Goal: Information Seeking & Learning: Learn about a topic

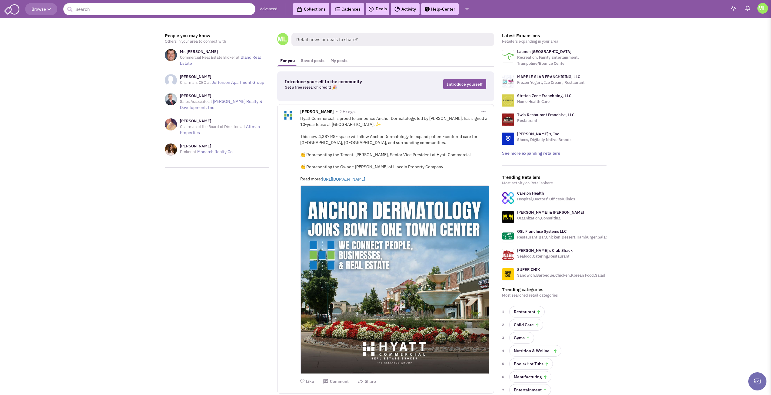
click at [41, 12] on button "Browse" at bounding box center [41, 9] width 32 height 12
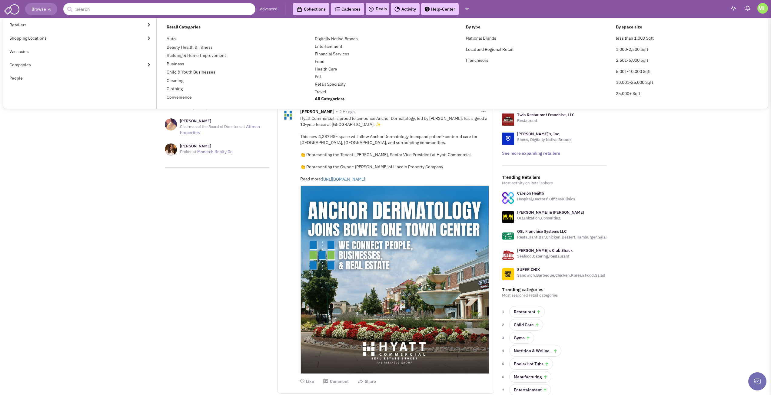
click at [634, 25] on h4 "By space size" at bounding box center [687, 26] width 142 height 5
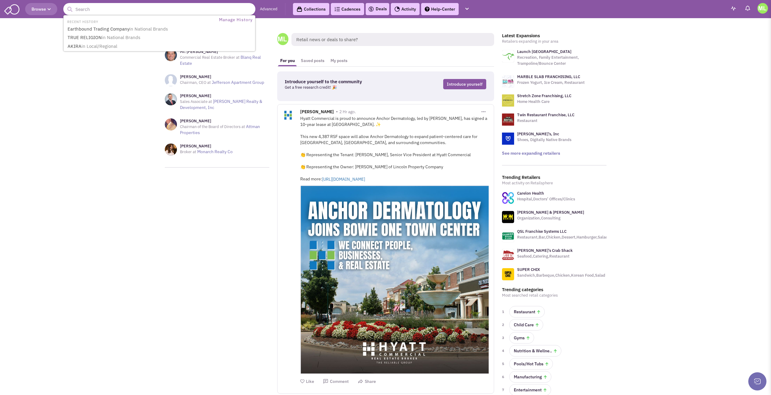
click at [222, 10] on input "text" at bounding box center [159, 9] width 192 height 12
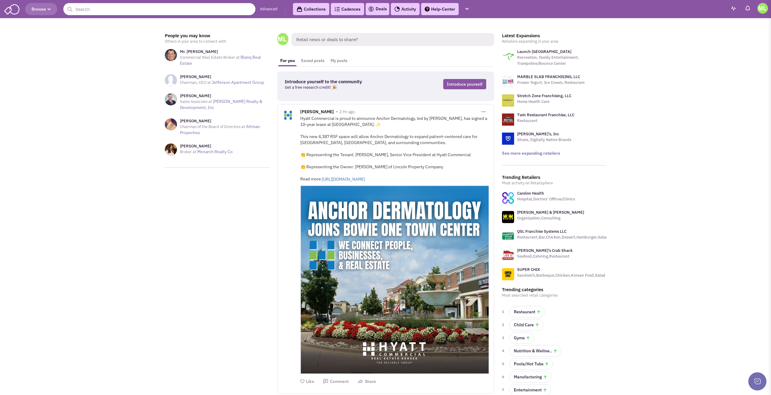
drag, startPoint x: 42, startPoint y: 9, endPoint x: 47, endPoint y: 9, distance: 4.9
click at [42, 9] on span "Browse" at bounding box center [41, 8] width 19 height 5
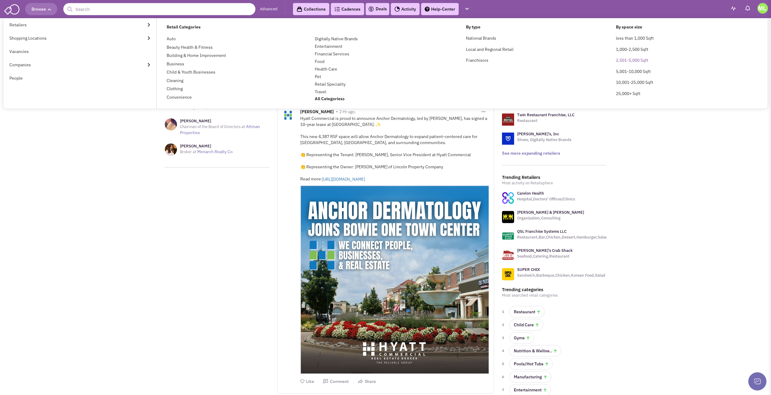
click at [638, 62] on link "2,501-5,000 Sqft" at bounding box center [632, 60] width 32 height 5
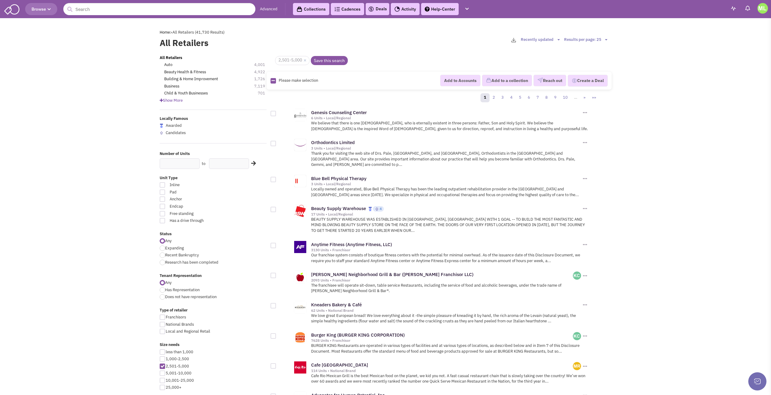
click at [179, 100] on span "Show More" at bounding box center [171, 100] width 23 height 5
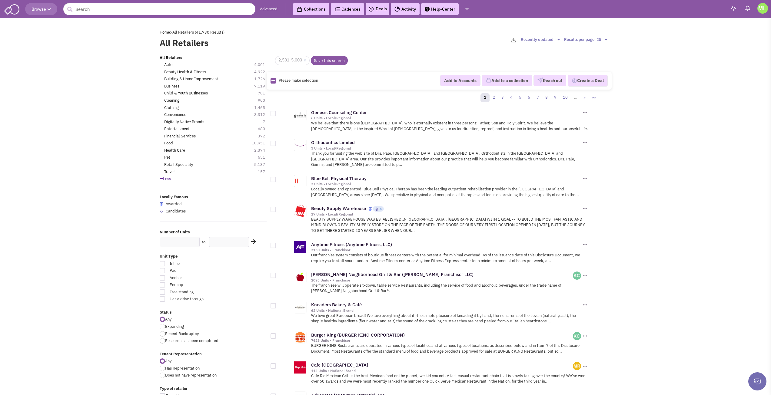
click at [260, 64] on span "4,001" at bounding box center [262, 65] width 17 height 6
click at [261, 64] on span "4,001" at bounding box center [262, 65] width 17 height 6
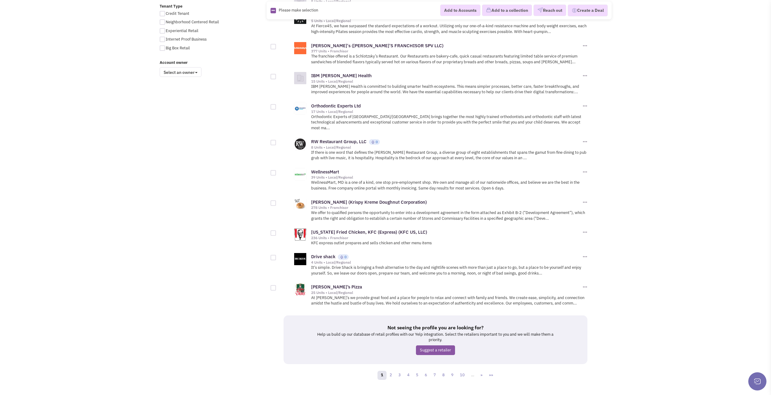
scroll to position [545, 0]
click at [391, 371] on link "2" at bounding box center [390, 375] width 9 height 9
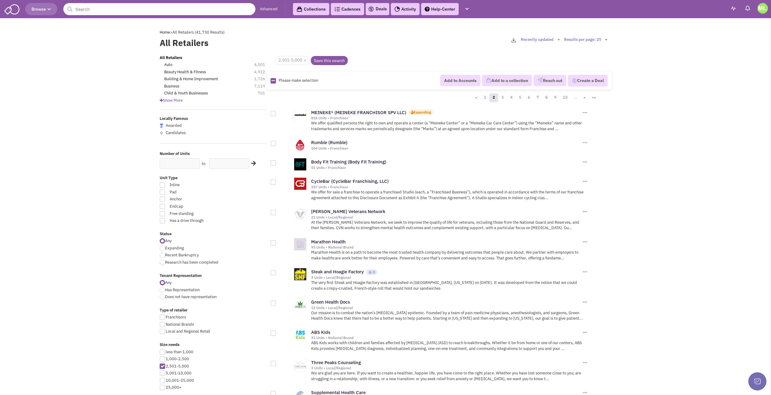
click at [182, 97] on div "All Retailers Auto 4,001 Beauty Health & Fitness 4,922 Building & Home Improvem…" at bounding box center [213, 79] width 115 height 48
click at [181, 100] on span "Show More" at bounding box center [171, 100] width 23 height 5
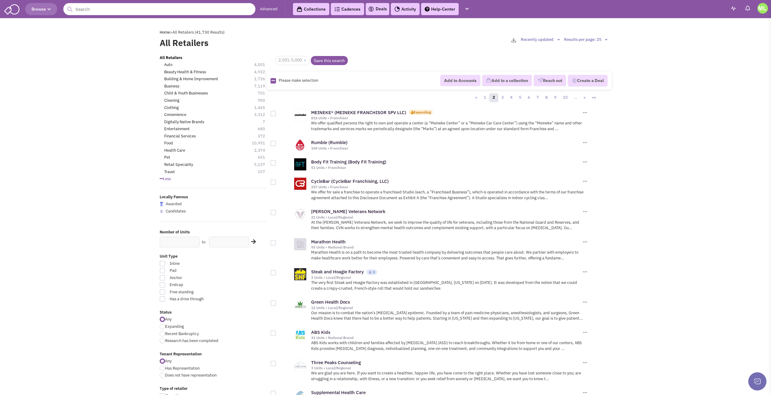
click at [274, 82] on icon at bounding box center [272, 81] width 3 height 4
checkbox input "true"
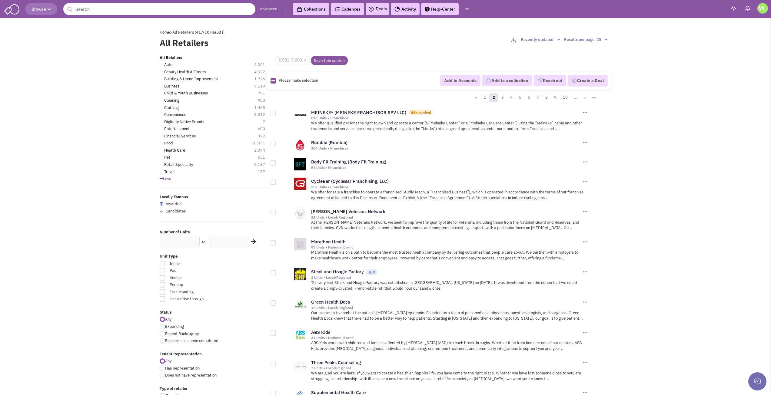
checkbox input "true"
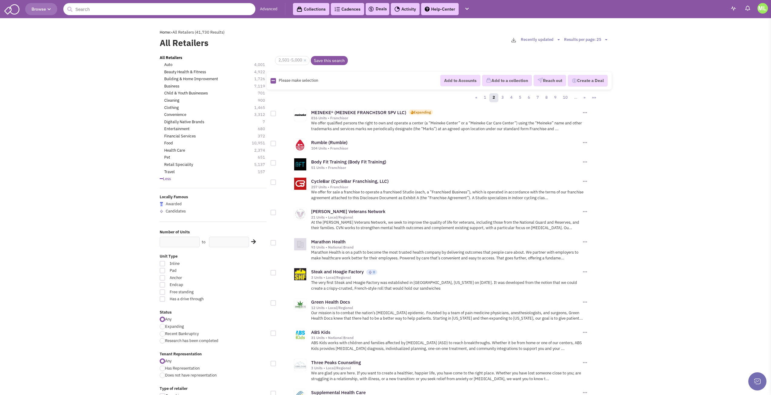
checkbox input "true"
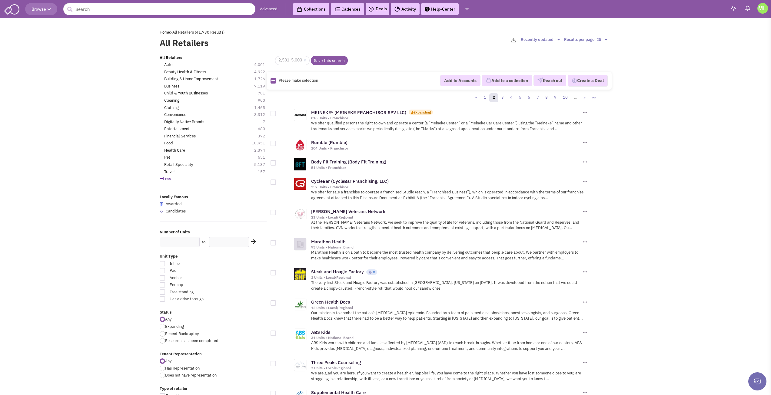
checkbox input "true"
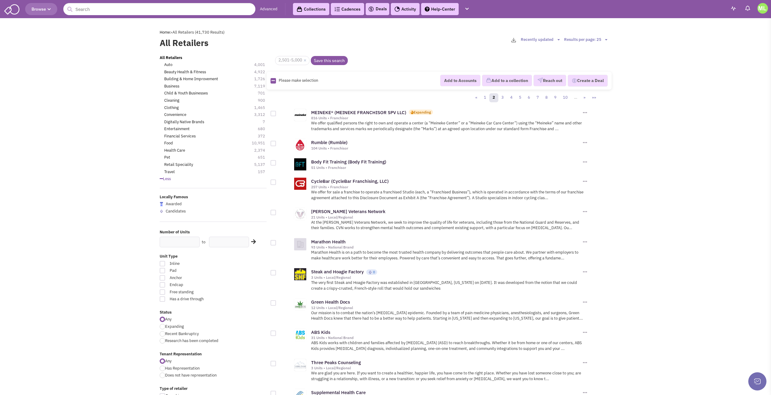
checkbox input "true"
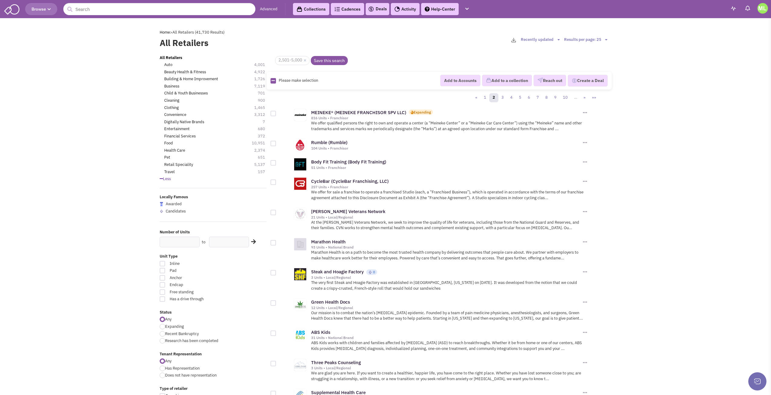
checkbox input "true"
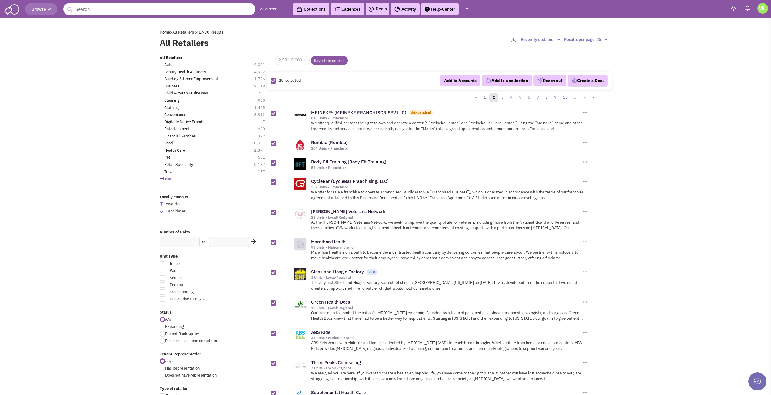
click at [273, 83] on link at bounding box center [273, 81] width 4 height 6
checkbox input "false"
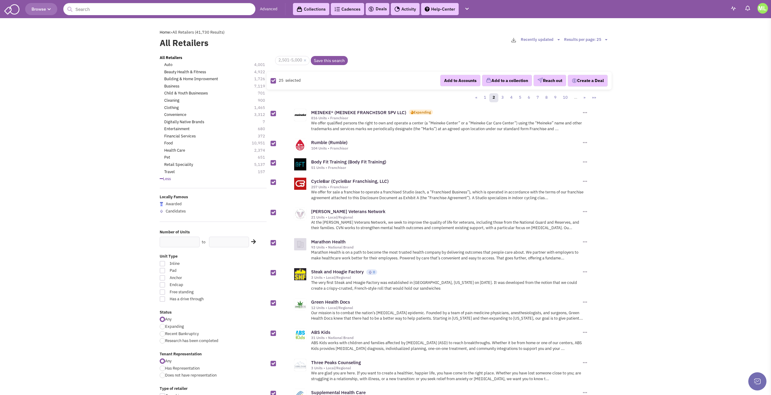
checkbox input "false"
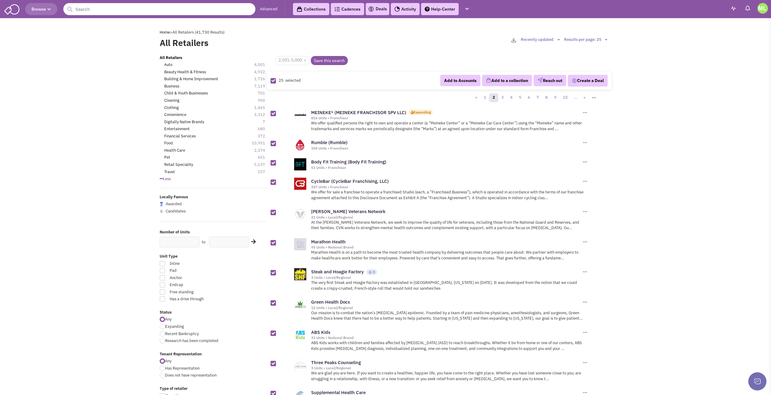
checkbox input "false"
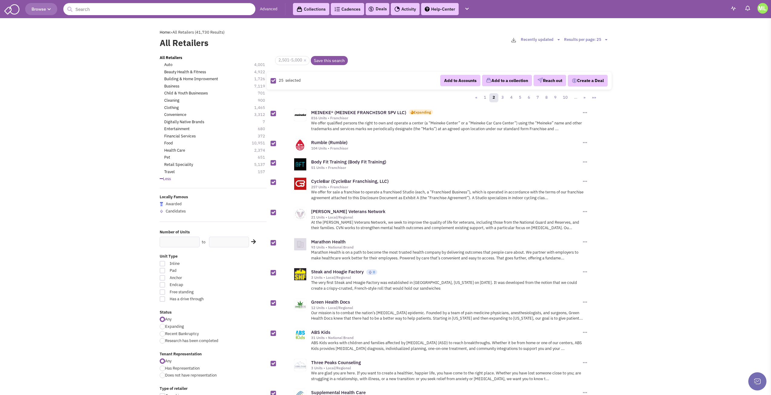
checkbox input "false"
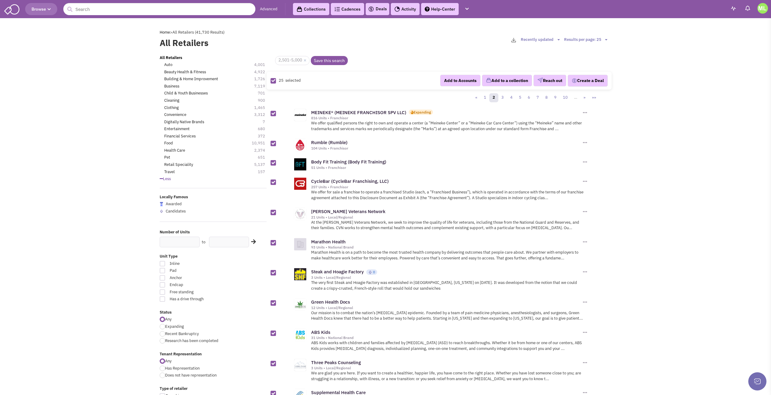
checkbox input "false"
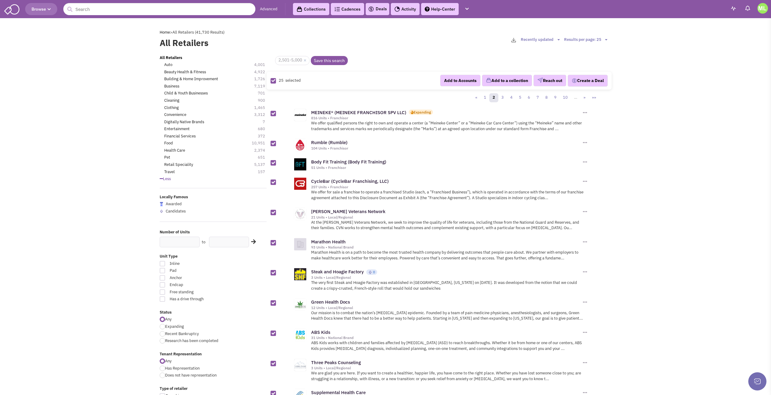
checkbox input "false"
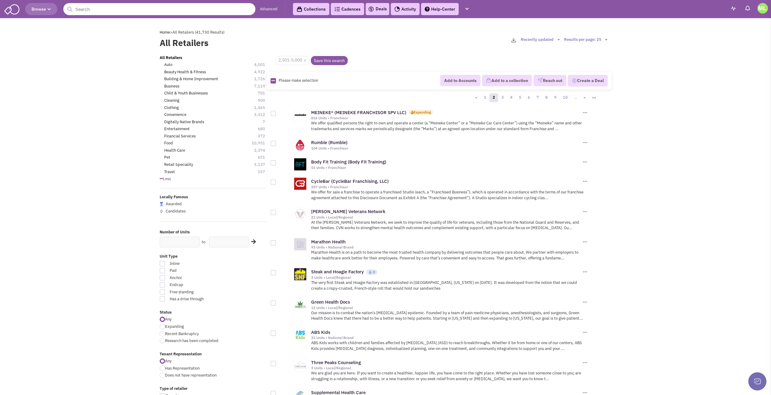
click at [549, 40] on select "Sort by Best Match Retailers: A to Z Units: Least to Most Units: Most to Least …" at bounding box center [541, 40] width 41 height 6
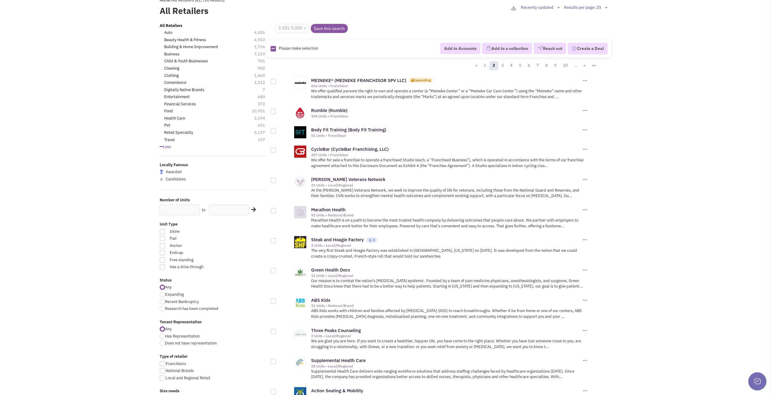
scroll to position [30, 0]
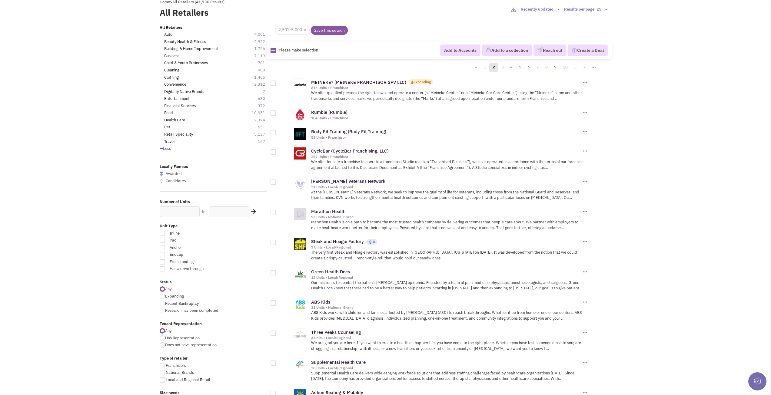
click at [260, 88] on div "All Retailers Auto 4,001 Beauty Health & Fitness 4,922 Building & Home Improvem…" at bounding box center [213, 88] width 115 height 127
drag, startPoint x: 168, startPoint y: 33, endPoint x: 115, endPoint y: 67, distance: 63.3
click at [170, 76] on link "Clothing" at bounding box center [171, 78] width 15 height 6
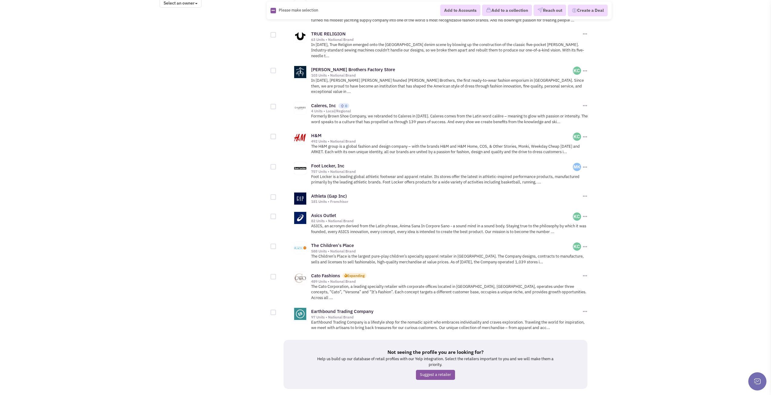
scroll to position [551, 0]
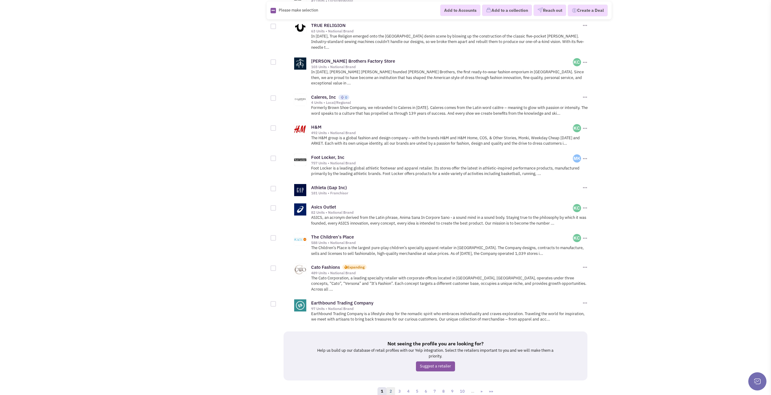
click at [390, 387] on link "2" at bounding box center [390, 391] width 9 height 9
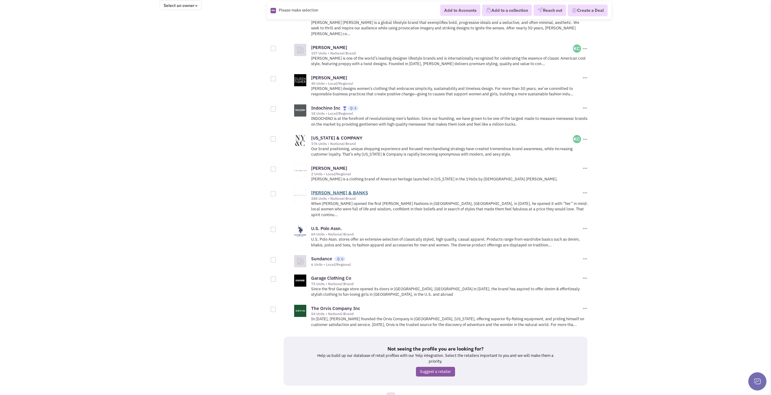
scroll to position [545, 0]
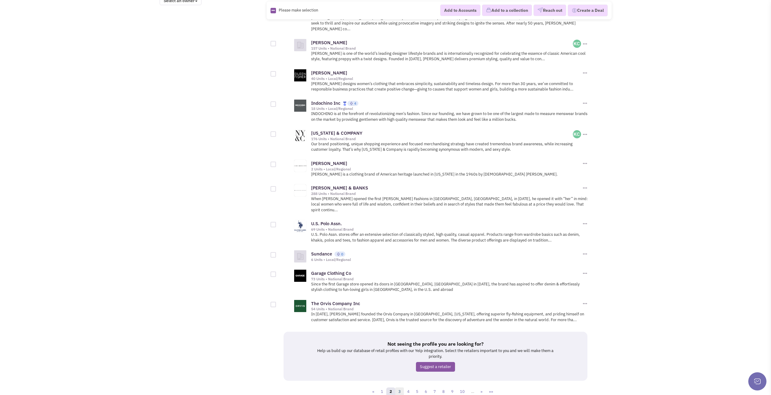
click at [401, 388] on link "3" at bounding box center [399, 392] width 9 height 9
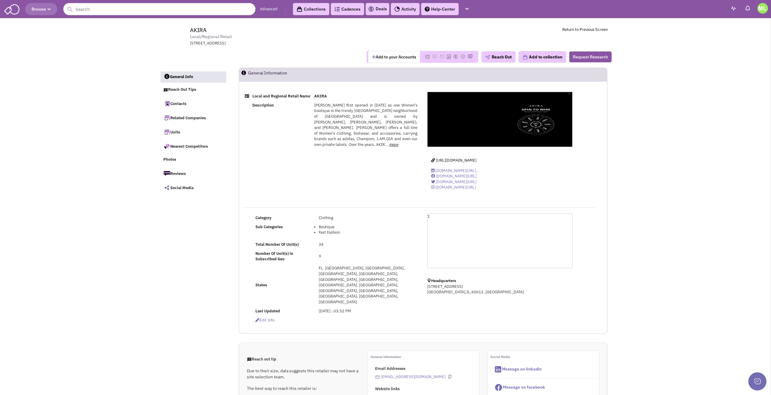
select select
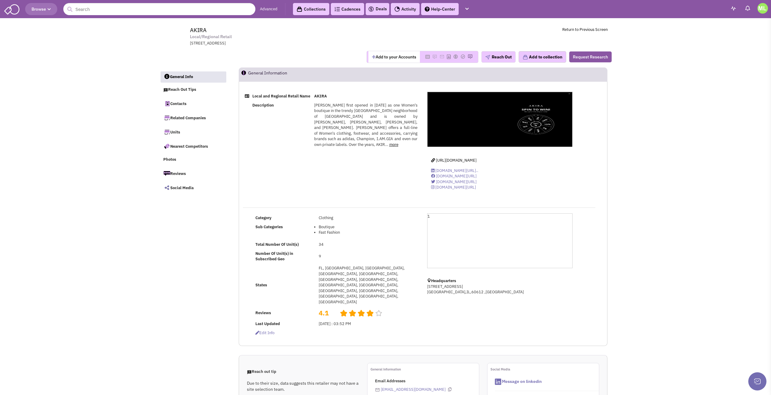
click at [389, 147] on link "more" at bounding box center [393, 144] width 9 height 5
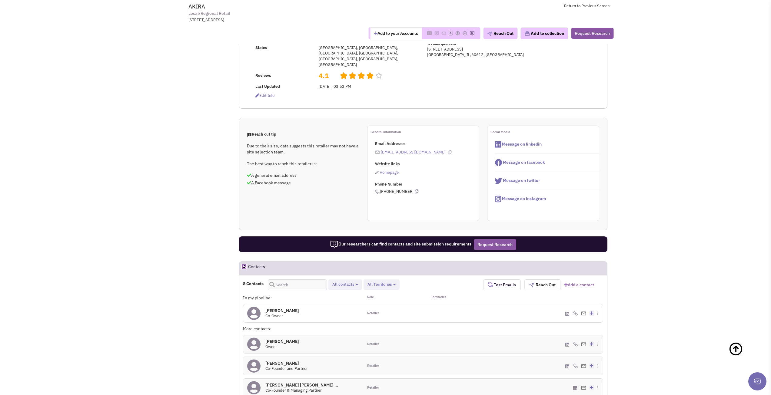
scroll to position [242, 0]
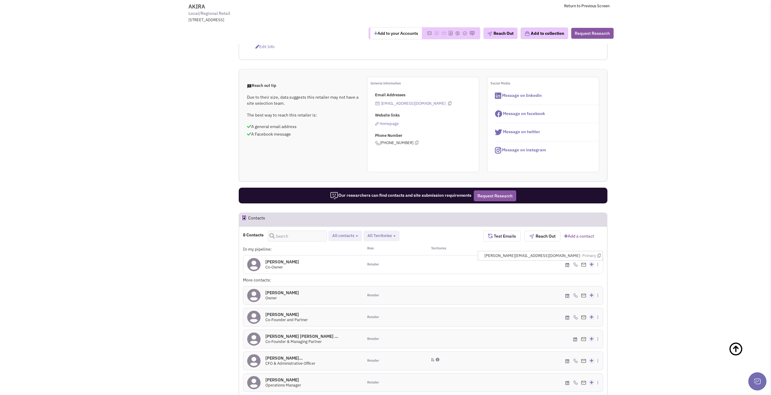
drag, startPoint x: 582, startPoint y: 233, endPoint x: 678, endPoint y: 165, distance: 117.3
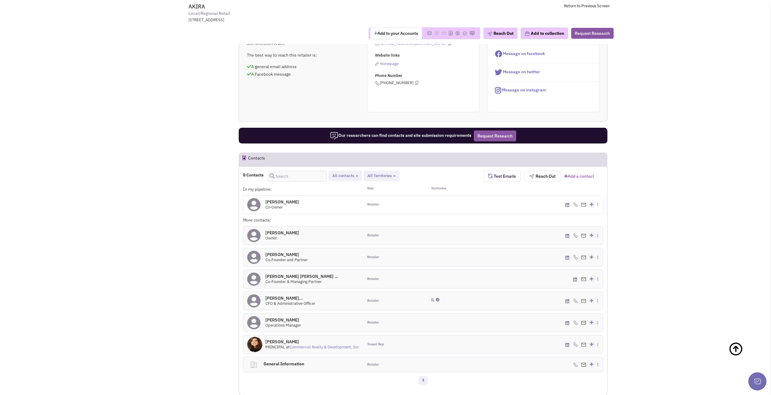
scroll to position [303, 0]
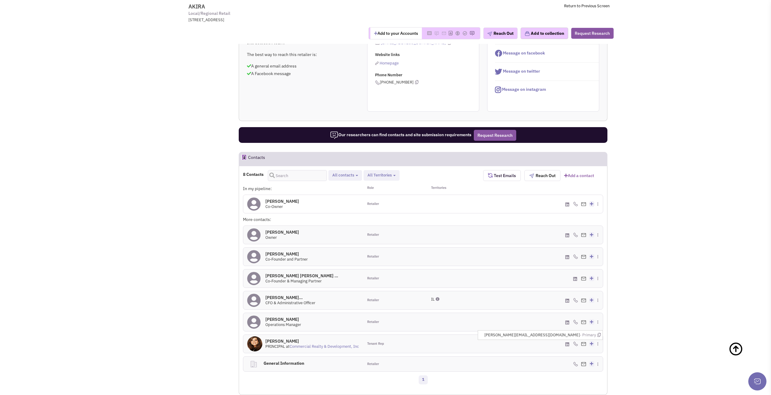
click at [572, 333] on span "CYNDEE@CRDUS.COM - Primary" at bounding box center [542, 336] width 116 height 6
click at [571, 333] on span "CYNDEE@CRDUS.COM - Primary" at bounding box center [542, 336] width 116 height 6
copy span "CYNDEE@CRDUS.COM"
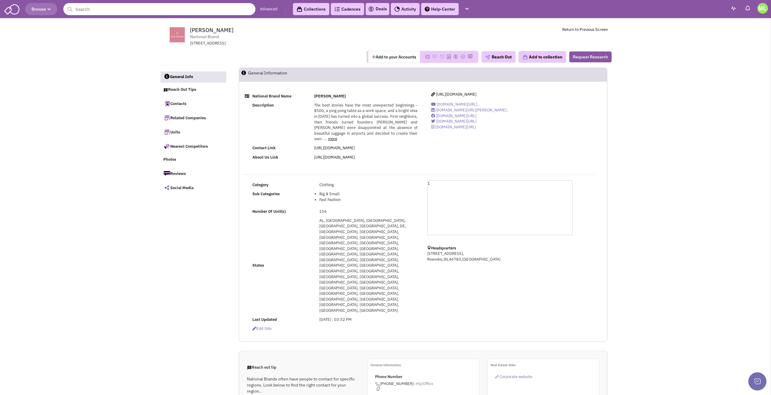
select select
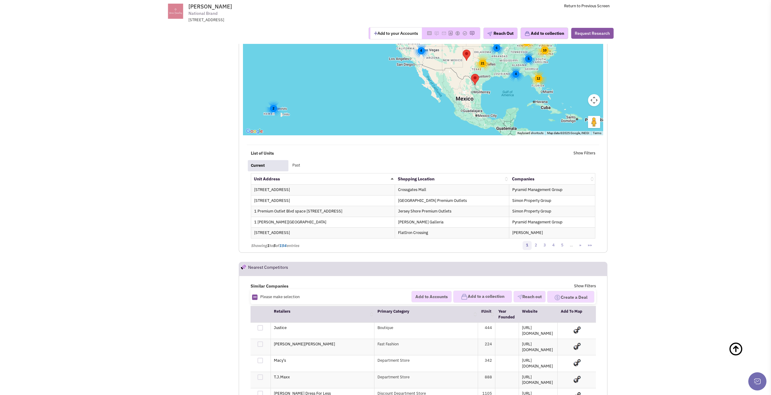
scroll to position [757, 0]
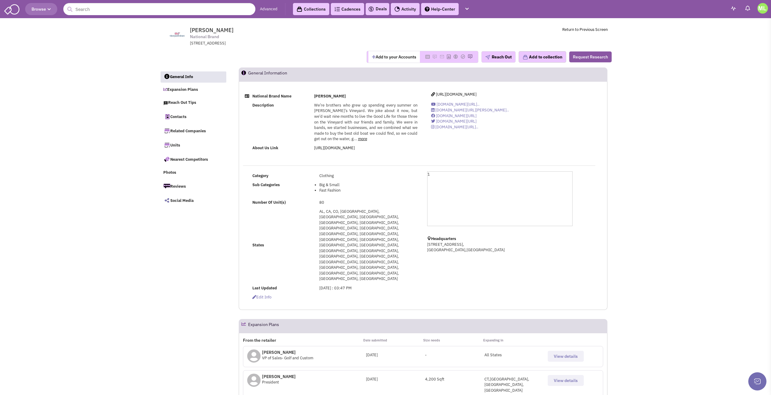
select select
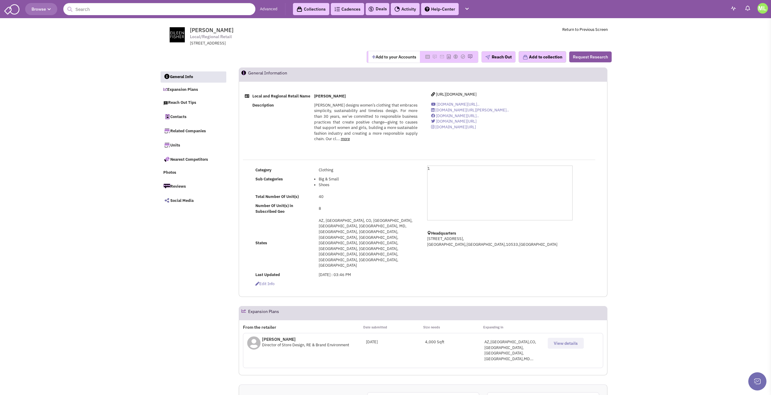
select select
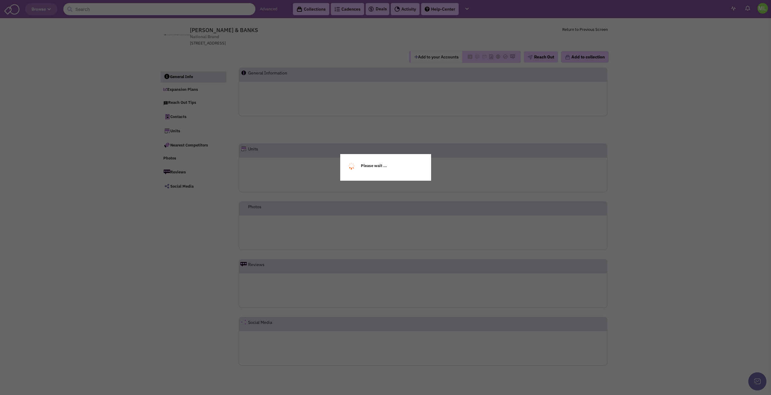
select select
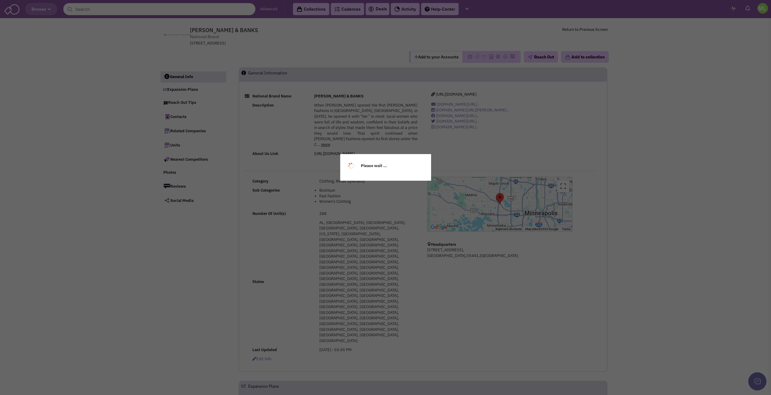
select select
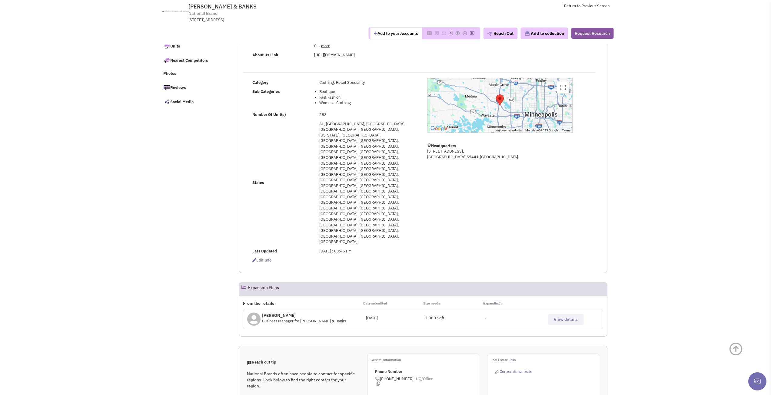
scroll to position [61, 0]
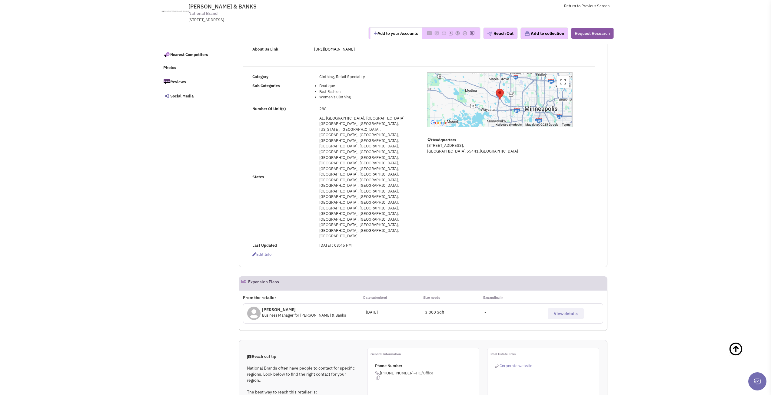
click at [306, 313] on span "Business Manager for Christopher & Banks" at bounding box center [304, 315] width 84 height 5
drag, startPoint x: 306, startPoint y: 214, endPoint x: 335, endPoint y: 217, distance: 29.2
click at [335, 313] on span "Business Manager for Christopher & Banks" at bounding box center [304, 315] width 84 height 5
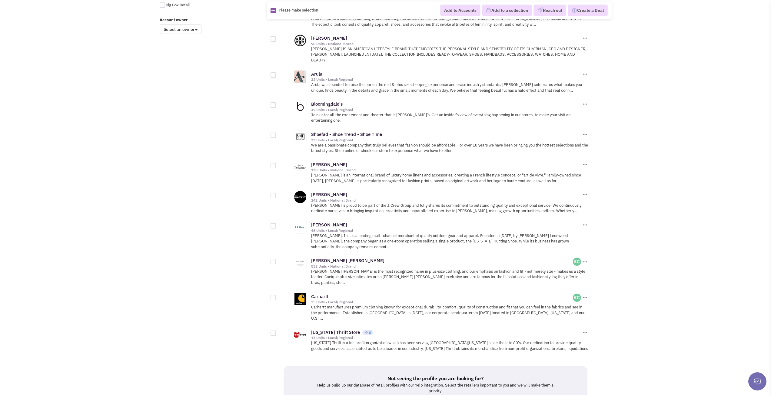
scroll to position [546, 0]
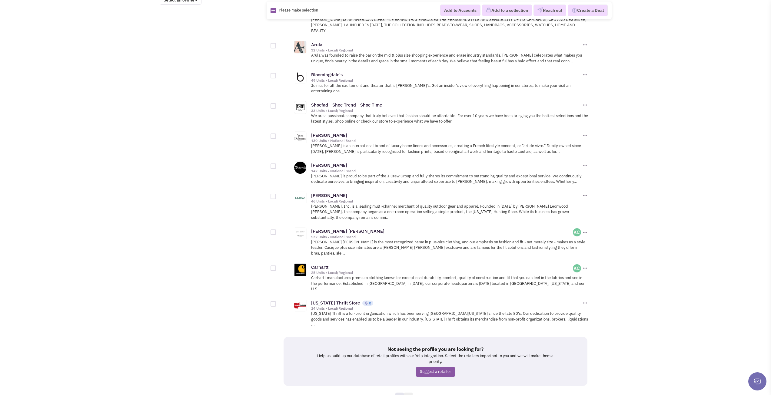
click at [408, 393] on link "4" at bounding box center [408, 397] width 9 height 9
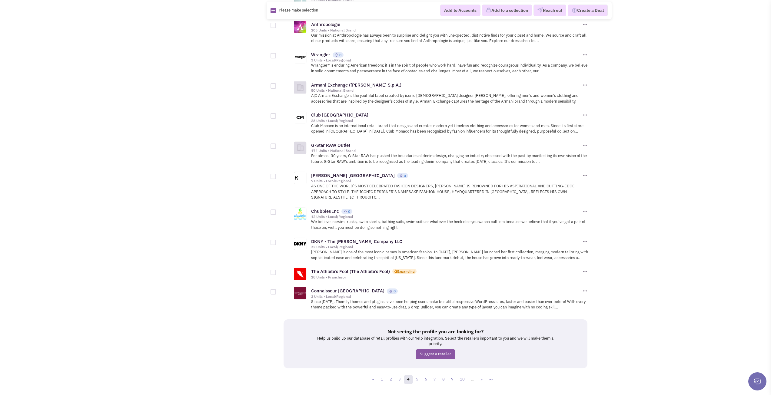
scroll to position [557, 0]
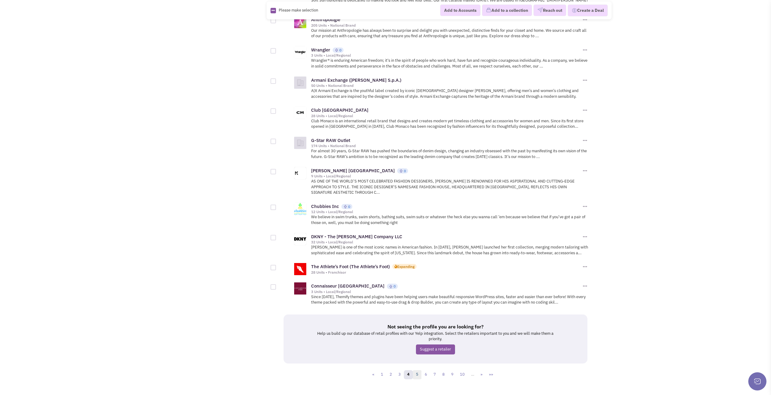
click at [418, 370] on link "5" at bounding box center [417, 374] width 9 height 9
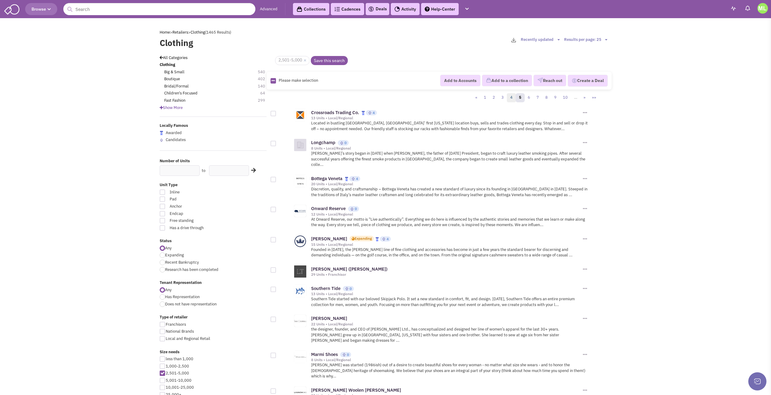
click at [512, 98] on link "4" at bounding box center [511, 97] width 9 height 9
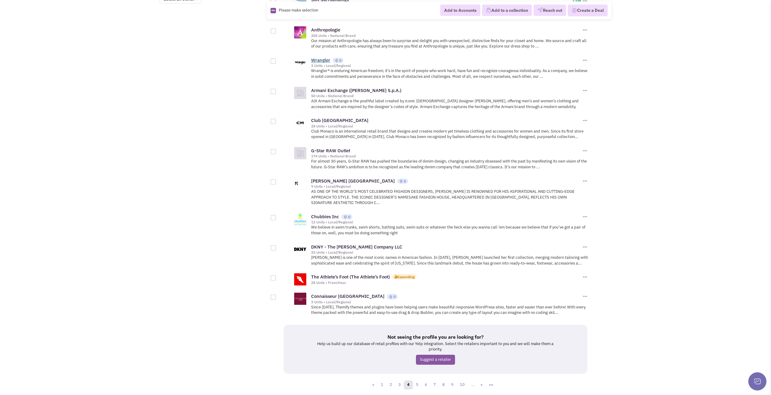
scroll to position [557, 0]
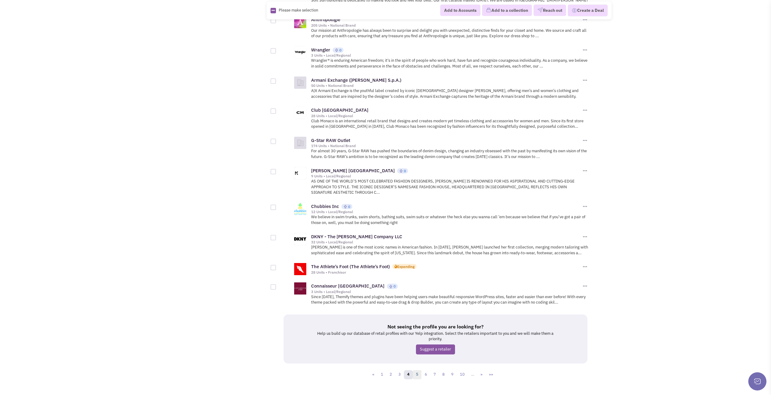
click at [418, 370] on link "5" at bounding box center [417, 374] width 9 height 9
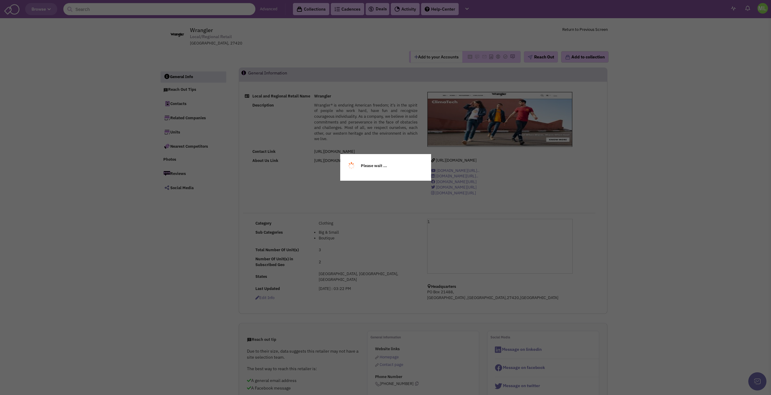
select select
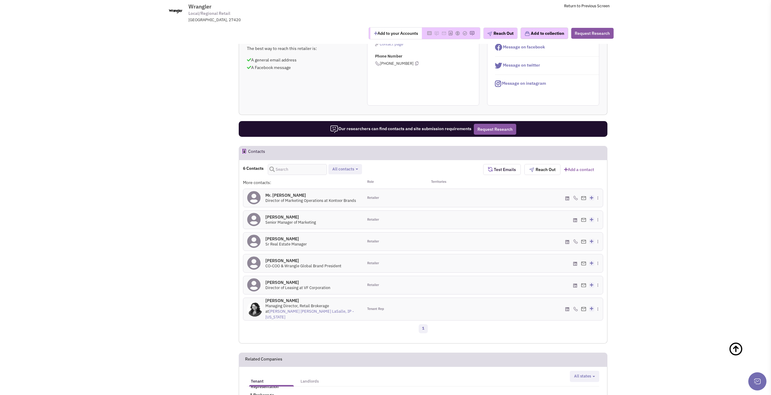
scroll to position [303, 0]
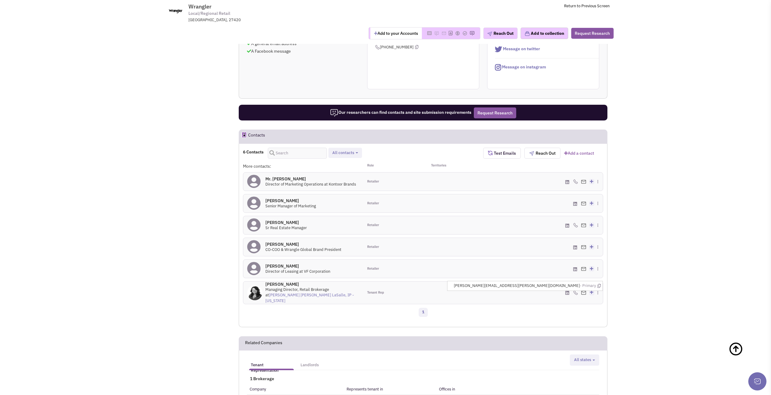
click at [569, 283] on span "Erin.Grace@jll.com - Primary" at bounding box center [527, 286] width 147 height 6
copy span "Erin.Grace@jll.com"
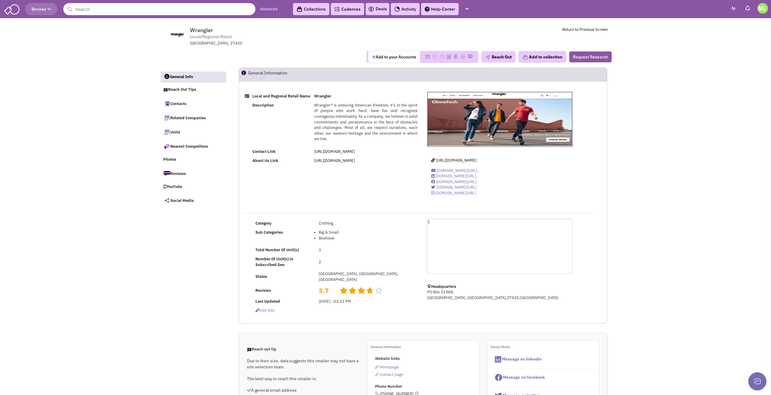
select select
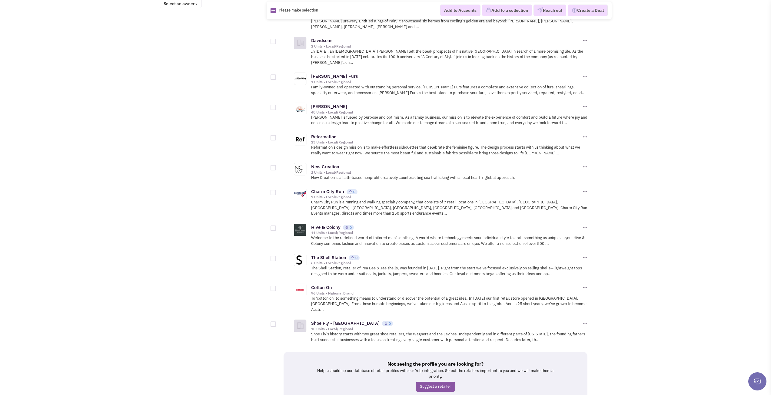
scroll to position [546, 0]
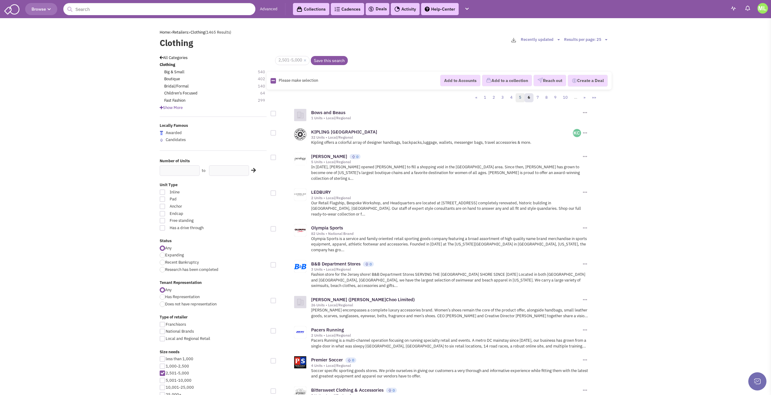
click at [519, 98] on link "5" at bounding box center [520, 97] width 9 height 9
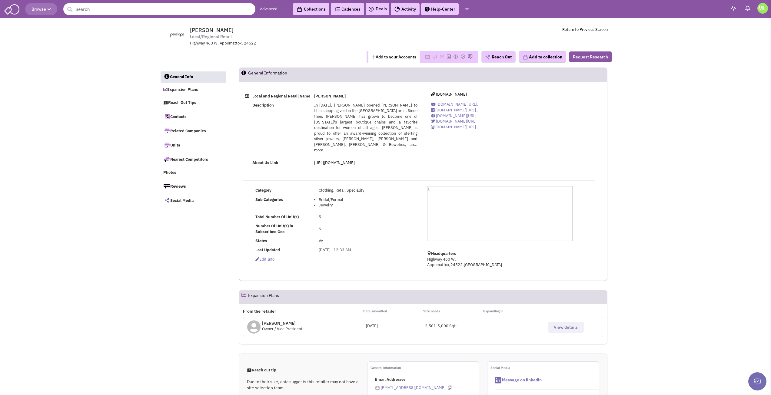
select select
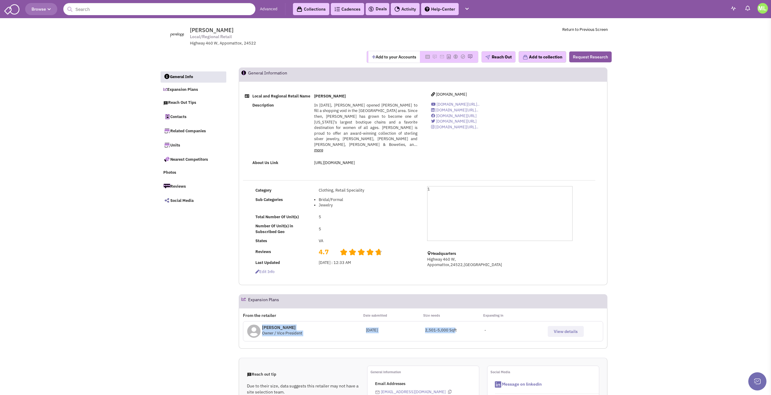
drag, startPoint x: 453, startPoint y: 321, endPoint x: 413, endPoint y: 317, distance: 40.2
click at [413, 321] on div "Mrs. Penelope Searcy Owner / Vice President July 07, 2020 2,501-5,000 Sqft - Vi…" at bounding box center [423, 331] width 360 height 20
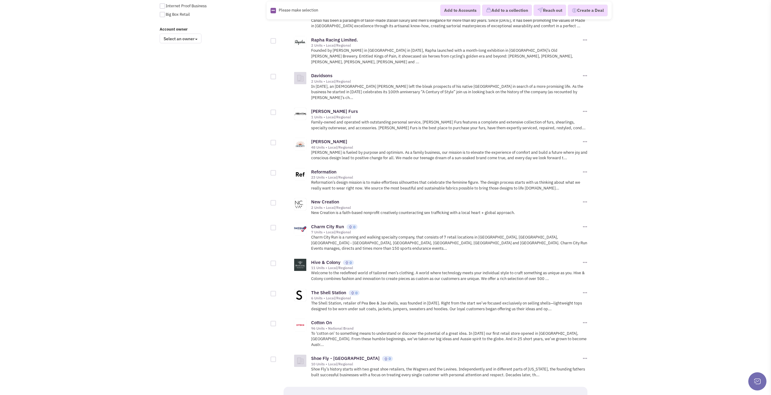
scroll to position [546, 0]
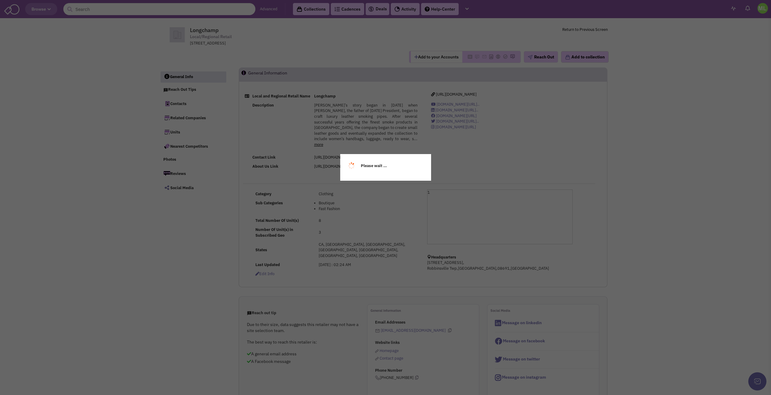
select select
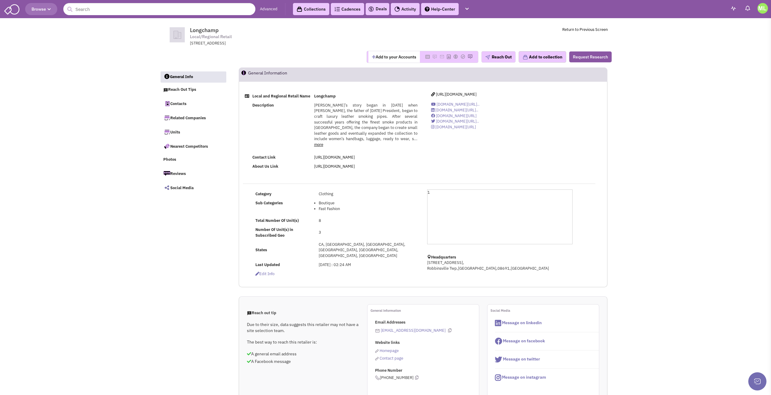
click at [323, 146] on link "more" at bounding box center [318, 144] width 9 height 5
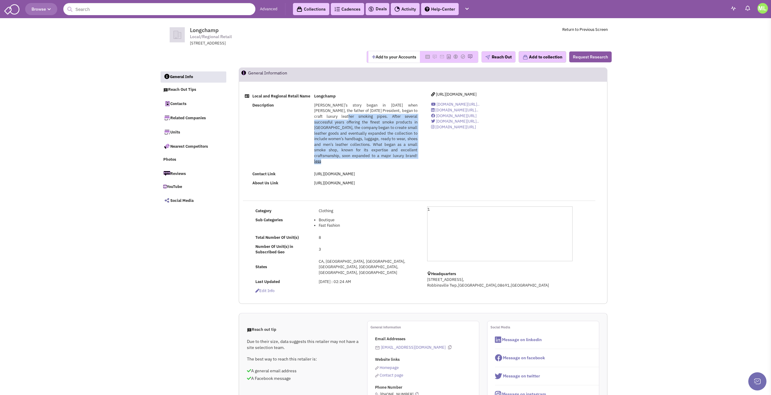
drag, startPoint x: 327, startPoint y: 122, endPoint x: 369, endPoint y: 163, distance: 58.3
click at [369, 163] on div "[PERSON_NAME]’s story began in [DATE] when [PERSON_NAME], the father of [DATE] …" at bounding box center [365, 134] width 103 height 62
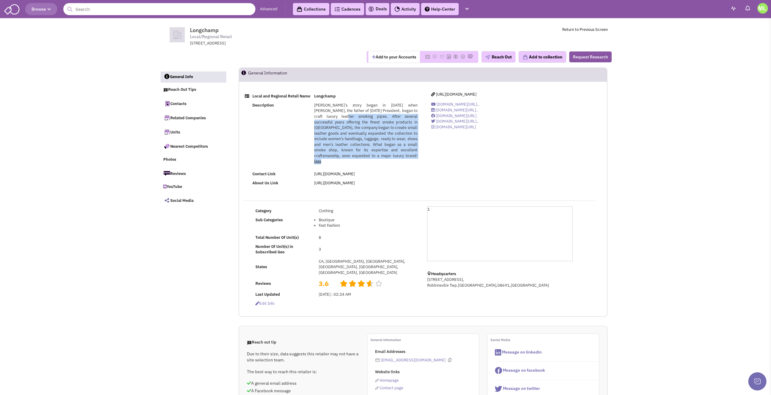
click at [373, 147] on div "[PERSON_NAME]’s story began in [DATE] when [PERSON_NAME], the father of [DATE] …" at bounding box center [365, 134] width 103 height 62
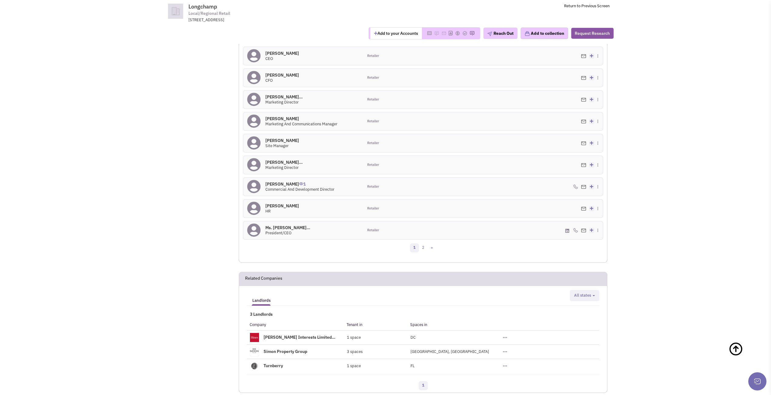
scroll to position [454, 0]
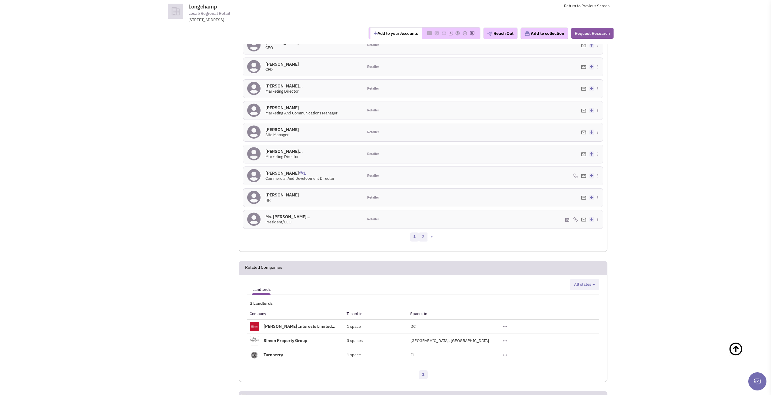
click at [420, 233] on link "2" at bounding box center [423, 237] width 9 height 9
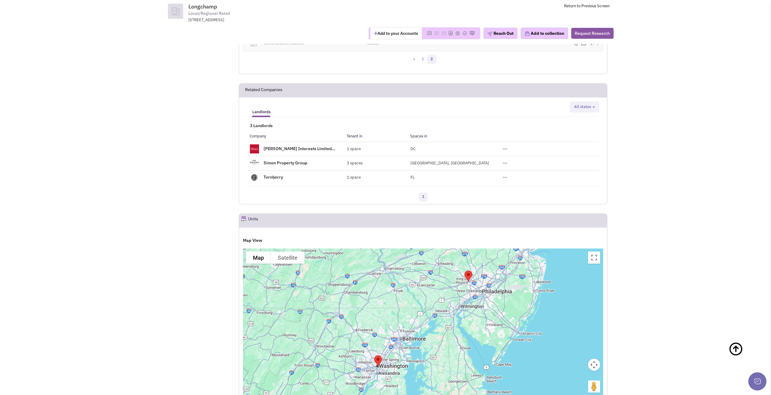
click at [377, 353] on img "Longchamp" at bounding box center [378, 361] width 13 height 16
click at [470, 268] on img "Longchamp" at bounding box center [468, 276] width 13 height 16
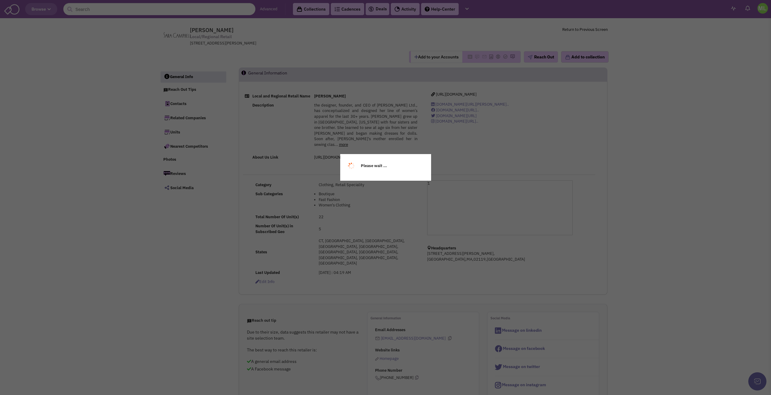
select select
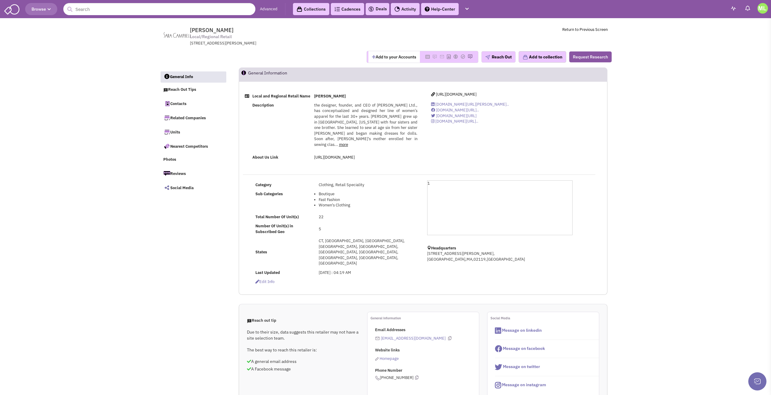
click at [321, 99] on b "[PERSON_NAME]" at bounding box center [330, 96] width 32 height 5
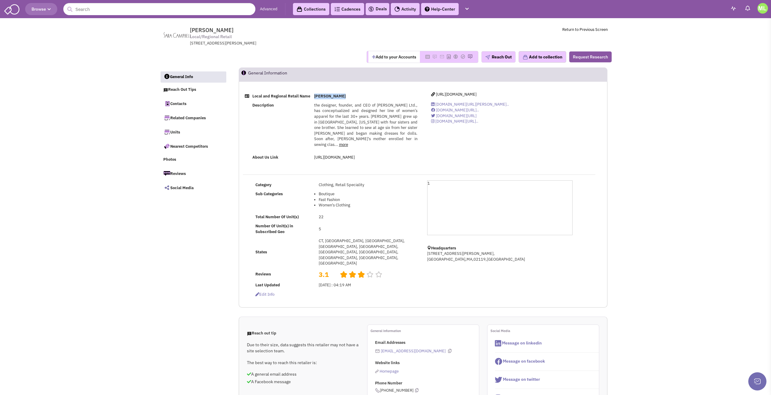
drag, startPoint x: 321, startPoint y: 99, endPoint x: 330, endPoint y: 101, distance: 9.5
click at [330, 99] on b "Sara Campbell" at bounding box center [330, 96] width 32 height 5
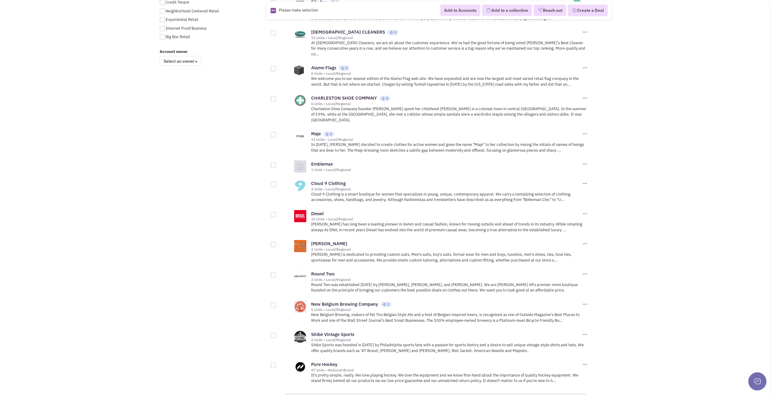
scroll to position [535, 0]
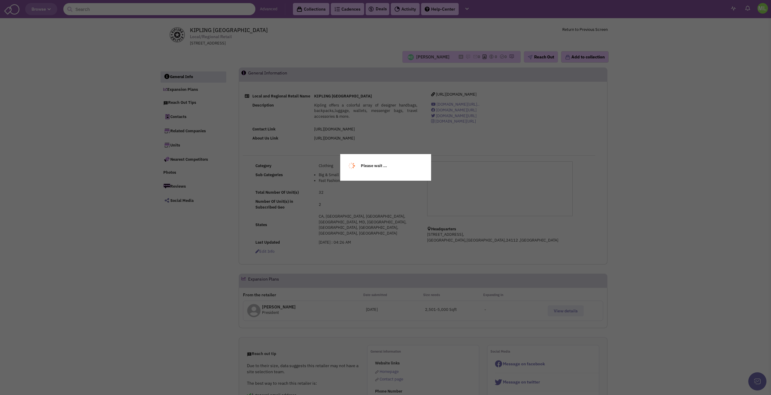
select select
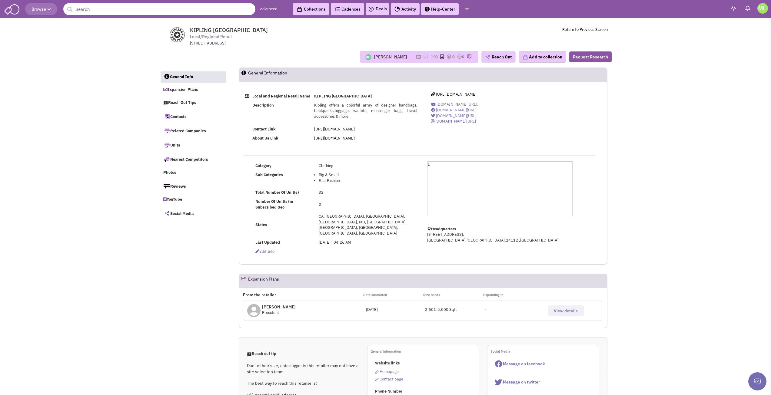
click at [334, 101] on td "KIPLING [GEOGRAPHIC_DATA]" at bounding box center [365, 96] width 107 height 9
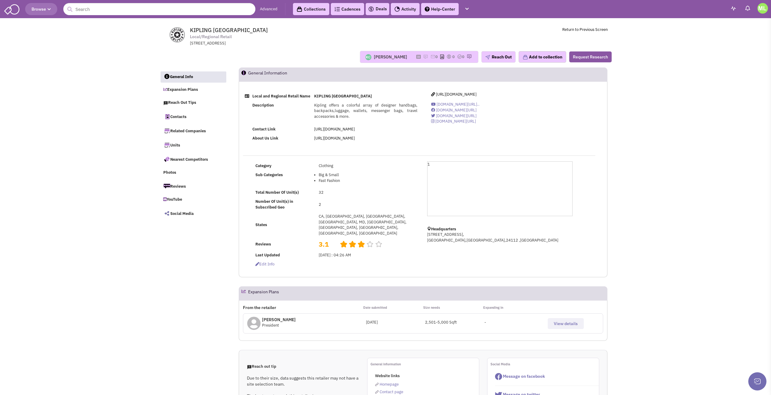
click at [185, 28] on img at bounding box center [178, 34] width 28 height 15
click at [186, 28] on img at bounding box center [178, 34] width 28 height 15
click at [188, 29] on img at bounding box center [178, 34] width 28 height 15
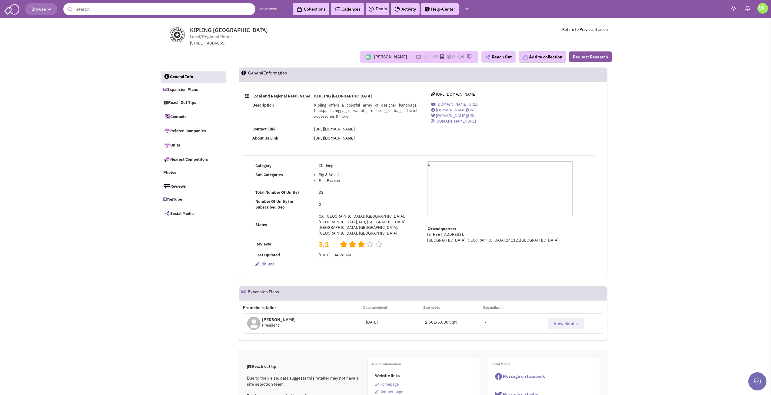
click at [191, 30] on span "KIPLING NORTH AMERICA" at bounding box center [229, 30] width 78 height 7
click at [192, 30] on span "KIPLING NORTH AMERICA" at bounding box center [229, 30] width 78 height 7
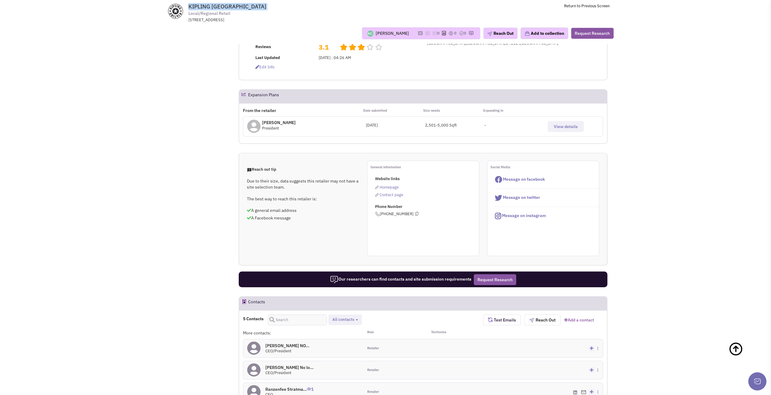
scroll to position [212, 0]
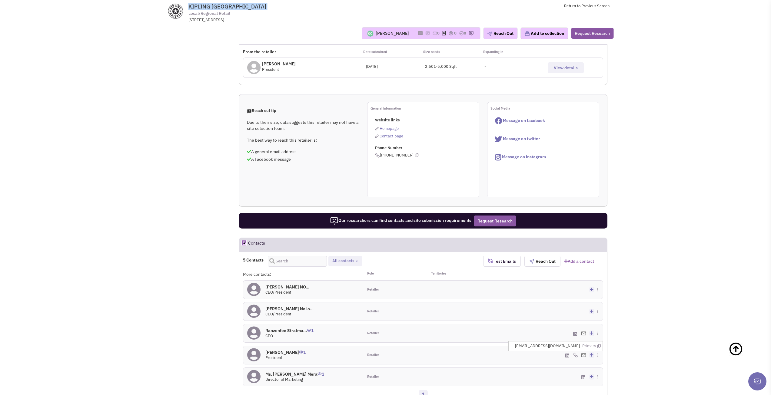
click at [585, 353] on img at bounding box center [583, 355] width 5 height 4
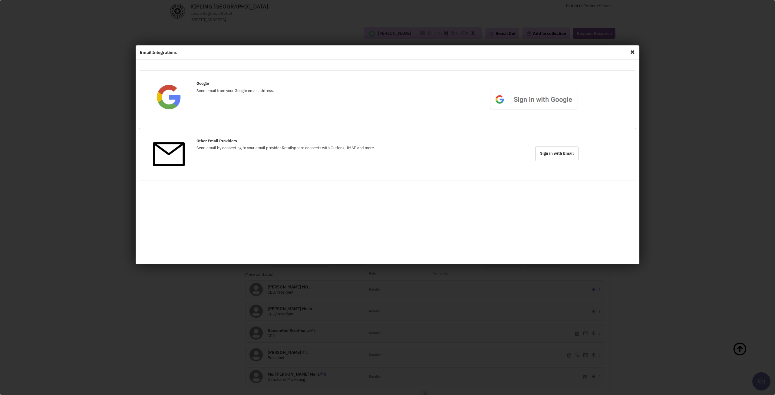
click at [633, 53] on span "Close" at bounding box center [633, 52] width 8 height 10
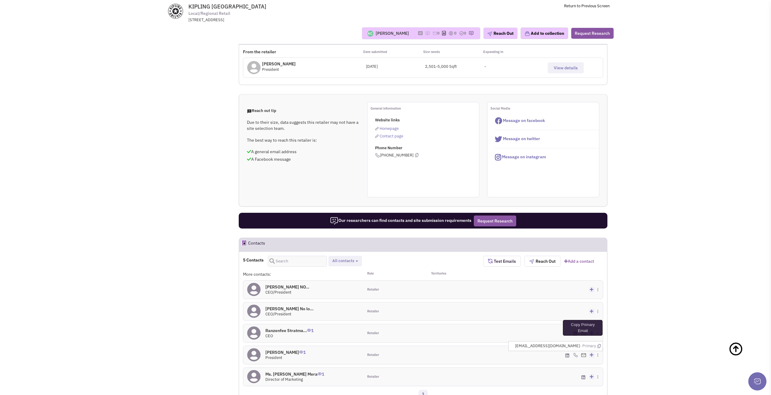
click at [599, 344] on icon at bounding box center [598, 346] width 3 height 4
click at [601, 344] on icon at bounding box center [598, 346] width 3 height 4
click at [582, 332] on img at bounding box center [583, 334] width 5 height 4
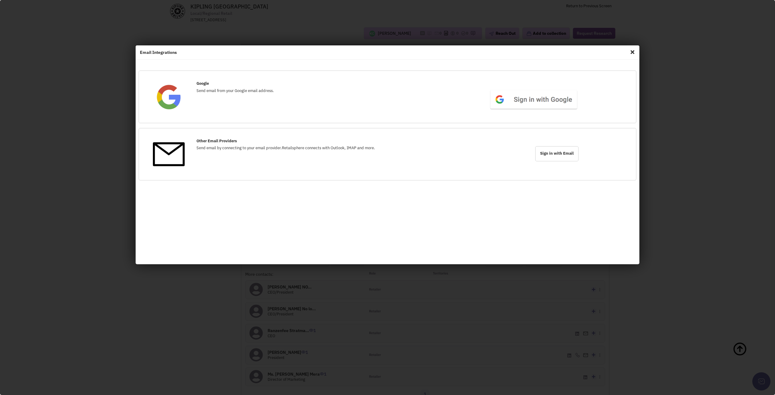
click at [630, 50] on span "Close" at bounding box center [633, 52] width 8 height 10
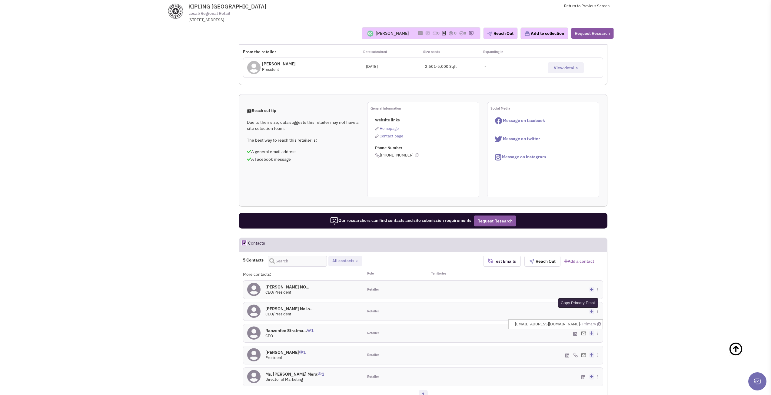
click at [597, 323] on icon at bounding box center [598, 325] width 3 height 4
drag, startPoint x: 260, startPoint y: 321, endPoint x: 377, endPoint y: 316, distance: 116.7
click at [309, 324] on div "Ranzenfee Stratma... 1 Used by 1 customers CEO" at bounding box center [303, 333] width 120 height 18
click at [574, 332] on icon at bounding box center [575, 334] width 4 height 5
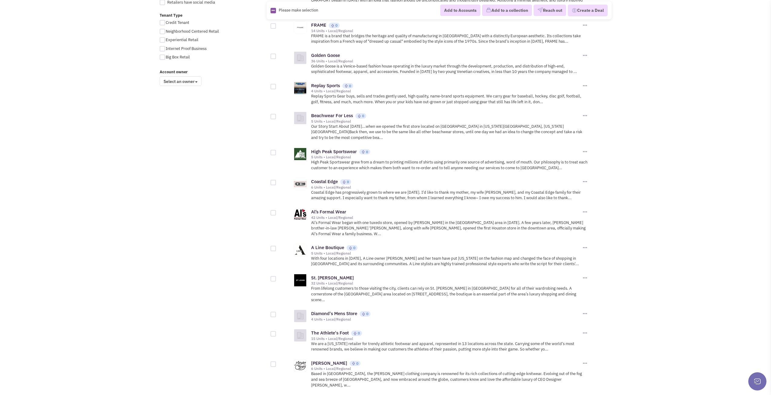
scroll to position [508, 0]
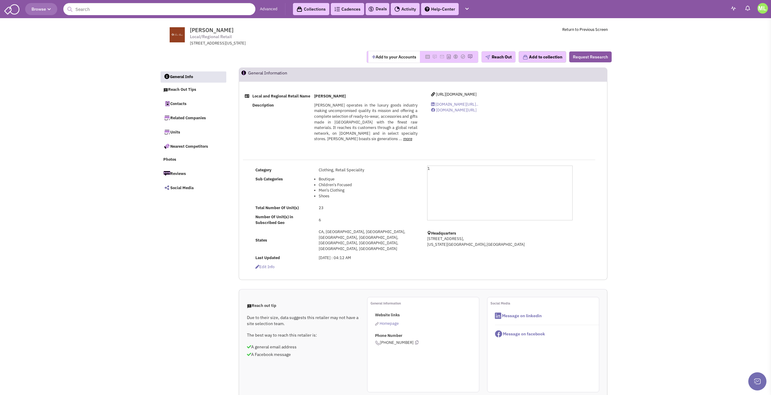
select select
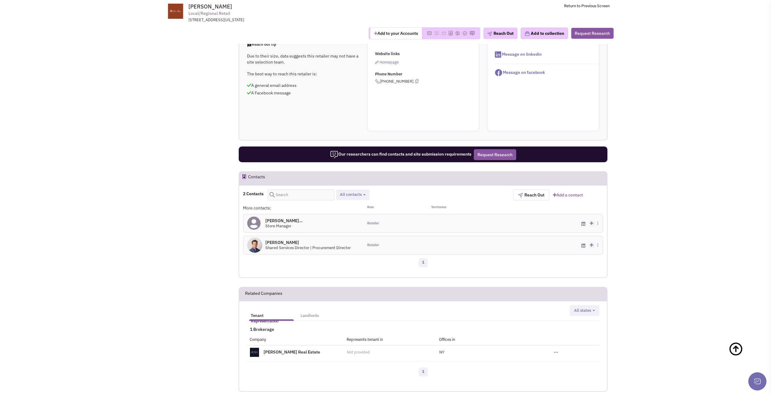
scroll to position [303, 0]
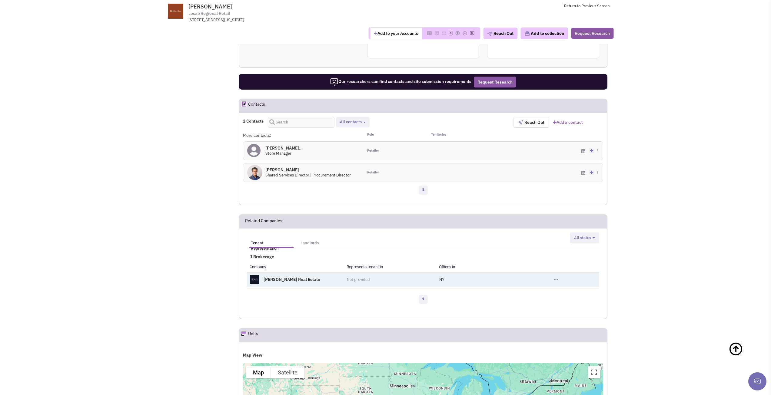
click at [277, 277] on link "[PERSON_NAME] Real Estate" at bounding box center [292, 279] width 57 height 5
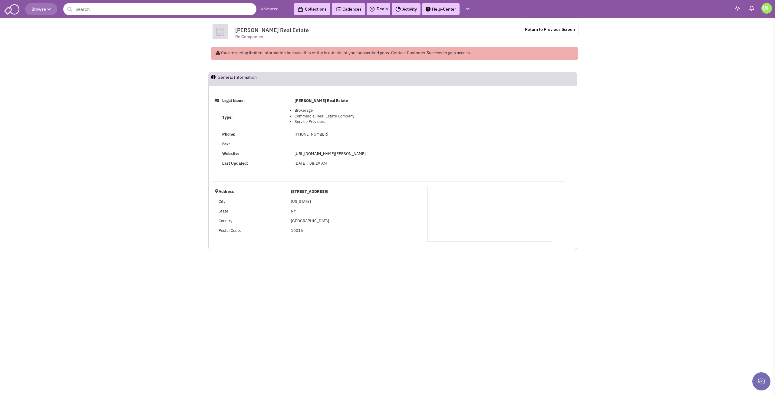
click at [242, 31] on span "JENEL Real Estate" at bounding box center [272, 30] width 74 height 7
drag, startPoint x: 244, startPoint y: 28, endPoint x: 273, endPoint y: 28, distance: 29.1
click at [273, 28] on span "JENEL Real Estate" at bounding box center [272, 30] width 74 height 7
click at [267, 31] on span "JENEL Real Estate" at bounding box center [272, 30] width 74 height 7
click at [270, 31] on span "JENEL Real Estate" at bounding box center [272, 30] width 74 height 7
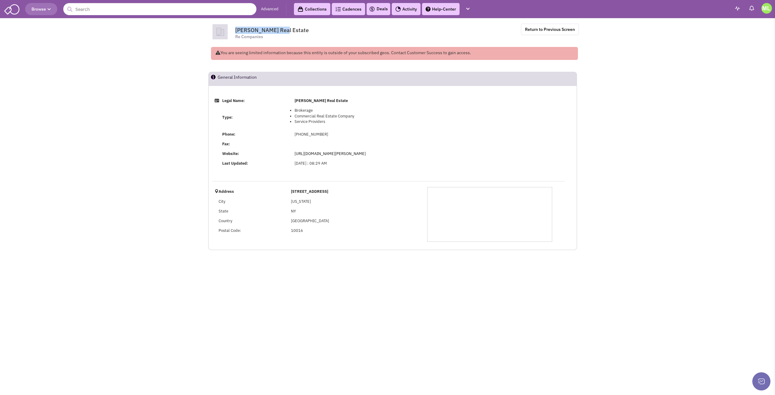
drag, startPoint x: 270, startPoint y: 31, endPoint x: 242, endPoint y: 32, distance: 27.9
click at [242, 32] on span "JENEL Real Estate" at bounding box center [272, 30] width 74 height 7
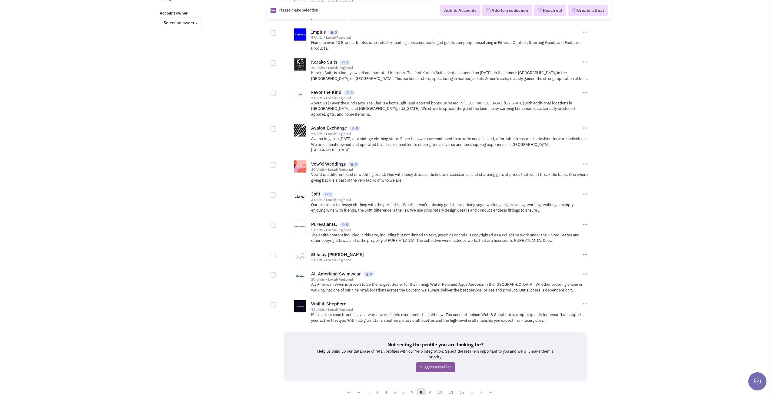
scroll to position [524, 0]
click at [429, 387] on link "9" at bounding box center [429, 391] width 9 height 9
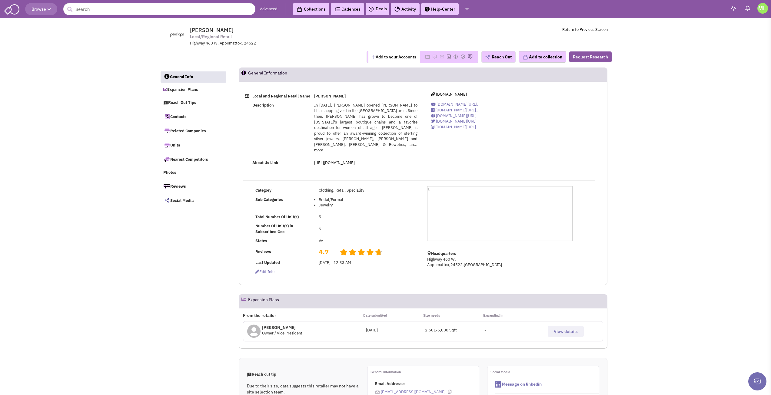
select select
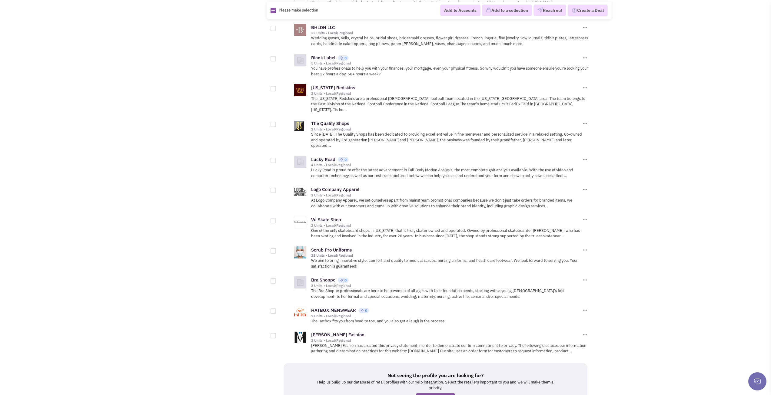
scroll to position [557, 0]
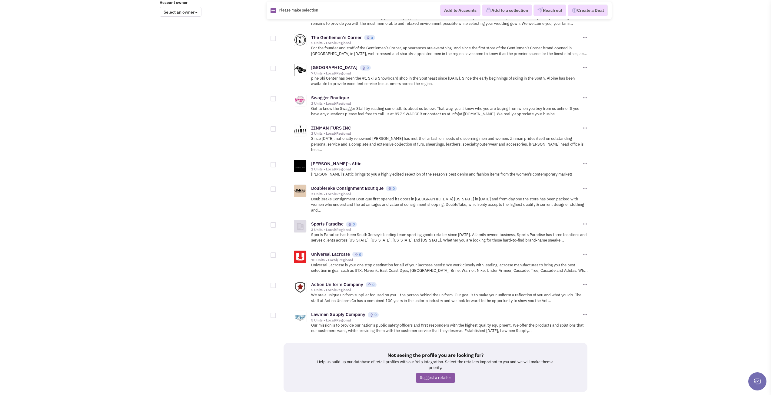
scroll to position [545, 0]
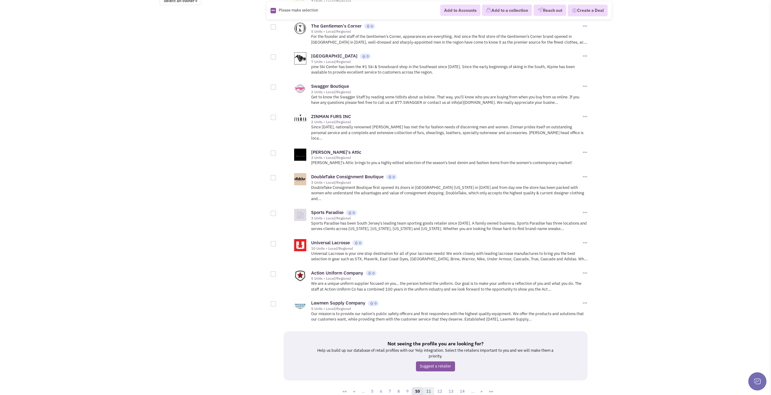
click at [429, 387] on link "11" at bounding box center [429, 391] width 12 height 9
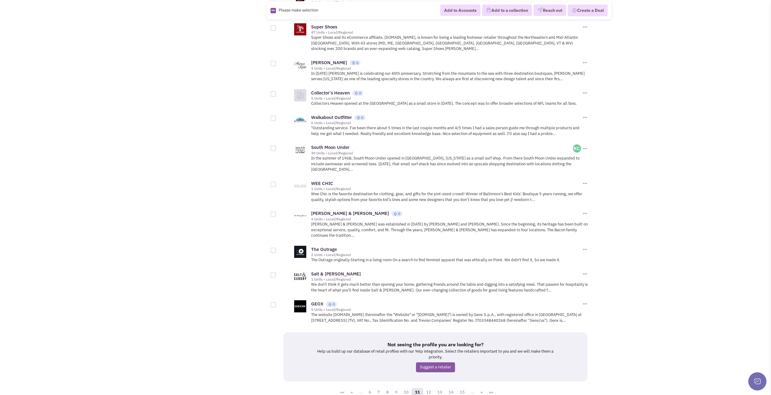
scroll to position [562, 0]
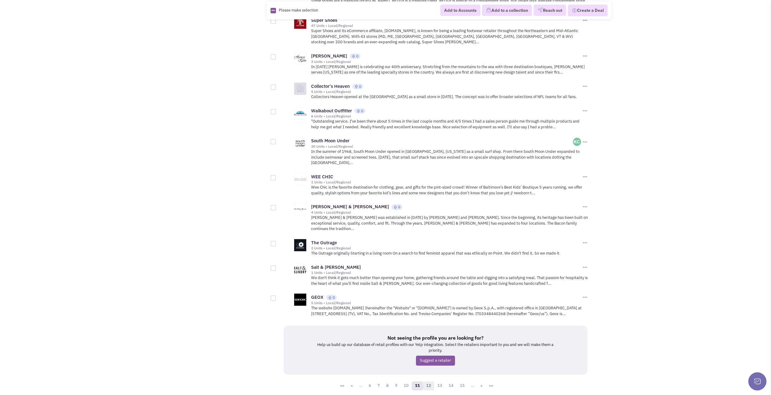
click at [430, 382] on link "12" at bounding box center [429, 386] width 12 height 9
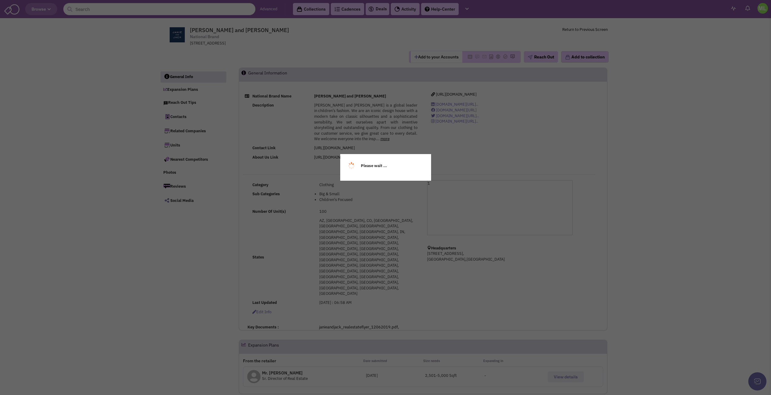
select select
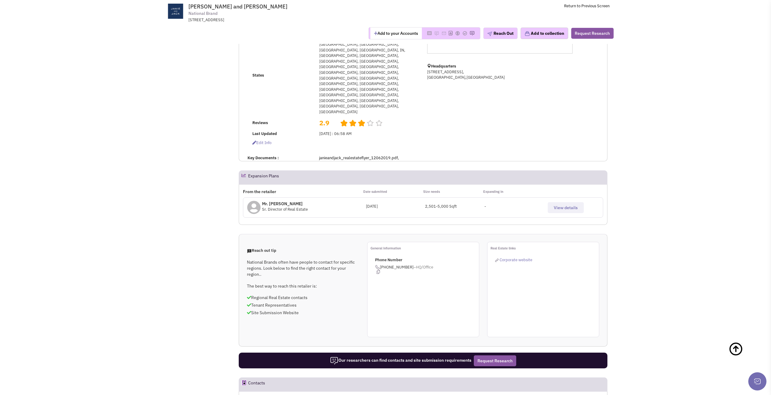
scroll to position [242, 0]
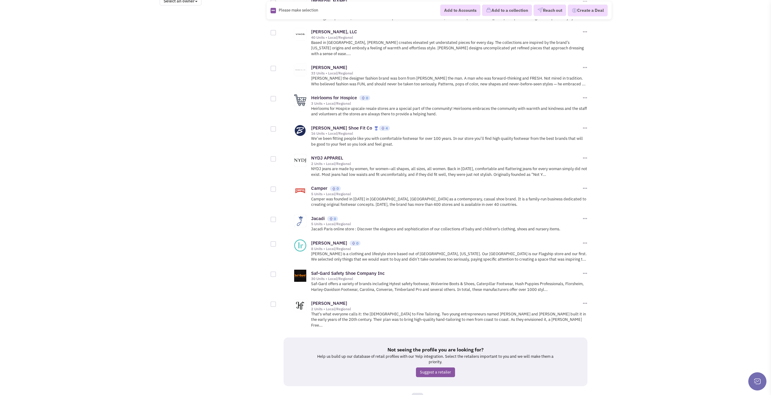
scroll to position [545, 0]
click at [430, 393] on link "13" at bounding box center [429, 397] width 12 height 9
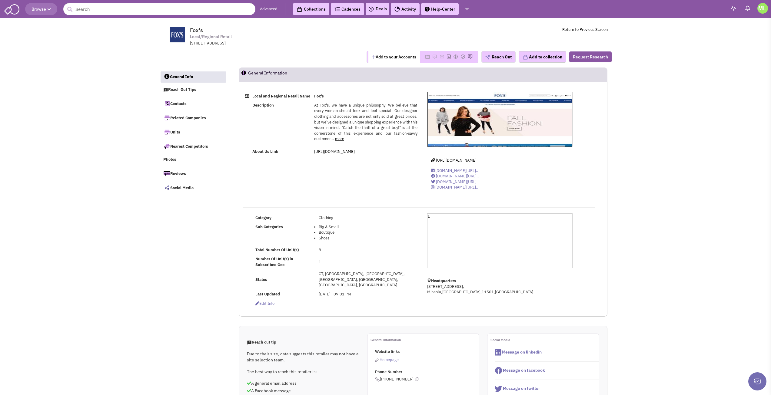
select select
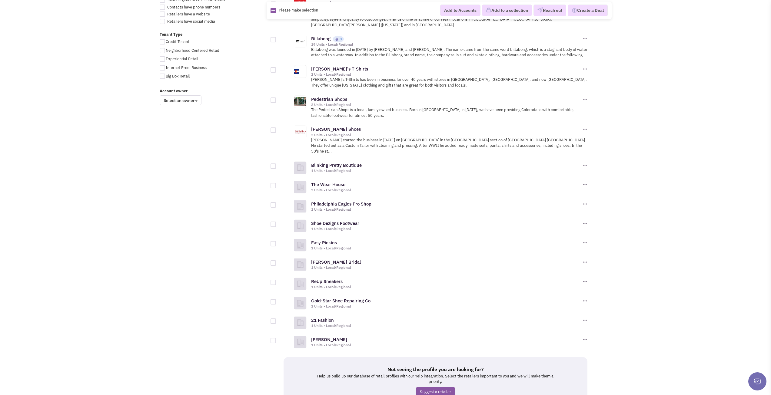
scroll to position [454, 0]
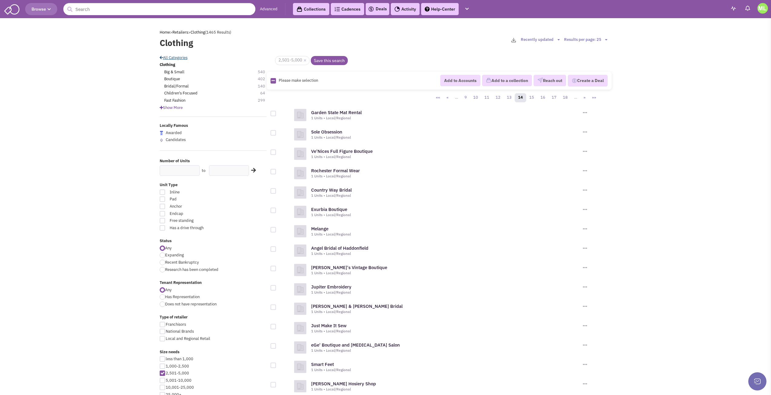
click at [164, 58] on link "All Categories" at bounding box center [174, 57] width 28 height 5
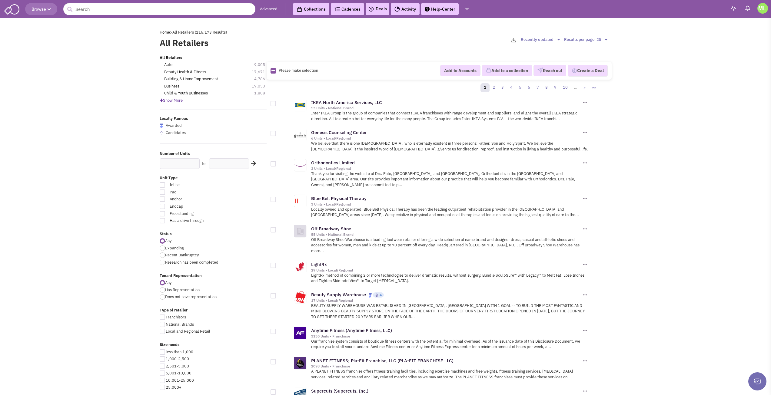
click at [177, 101] on span "Show More" at bounding box center [171, 100] width 23 height 5
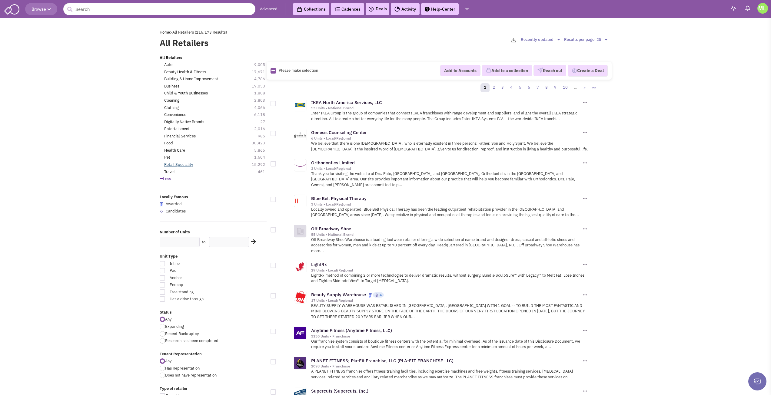
click at [184, 164] on link "Retail Speciality" at bounding box center [178, 165] width 29 height 6
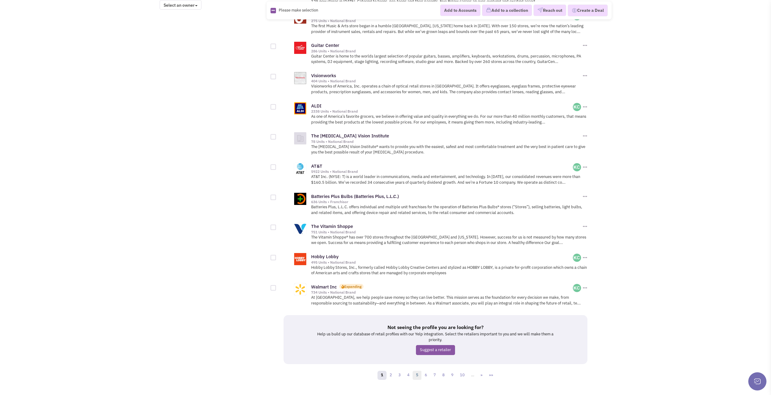
scroll to position [541, 0]
click at [388, 370] on link "2" at bounding box center [390, 374] width 9 height 9
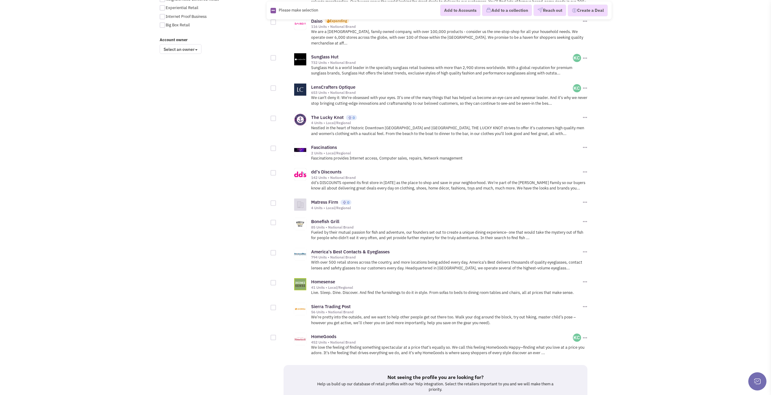
scroll to position [515, 0]
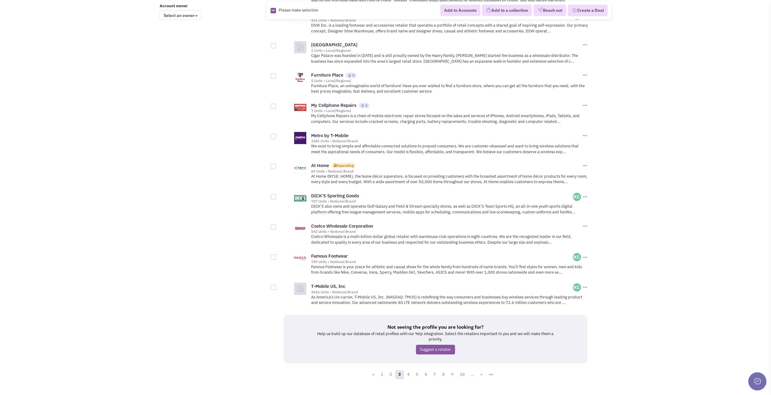
scroll to position [531, 0]
click at [410, 370] on link "4" at bounding box center [408, 374] width 9 height 9
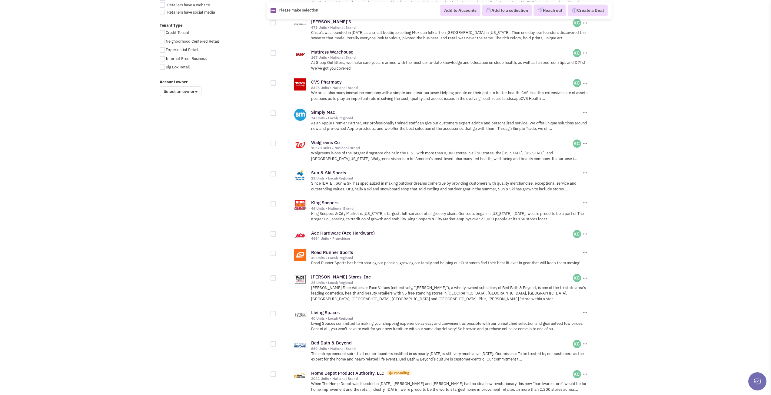
scroll to position [536, 0]
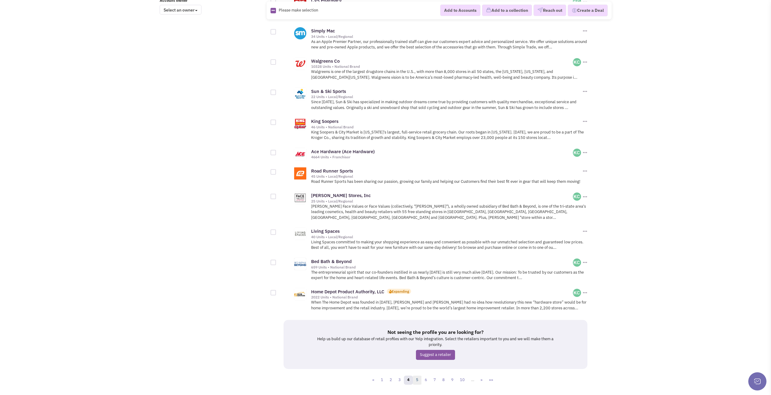
click at [416, 376] on link "5" at bounding box center [417, 380] width 9 height 9
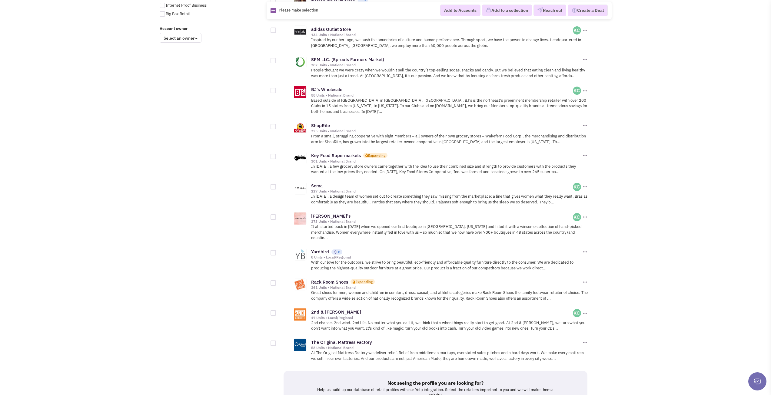
scroll to position [541, 0]
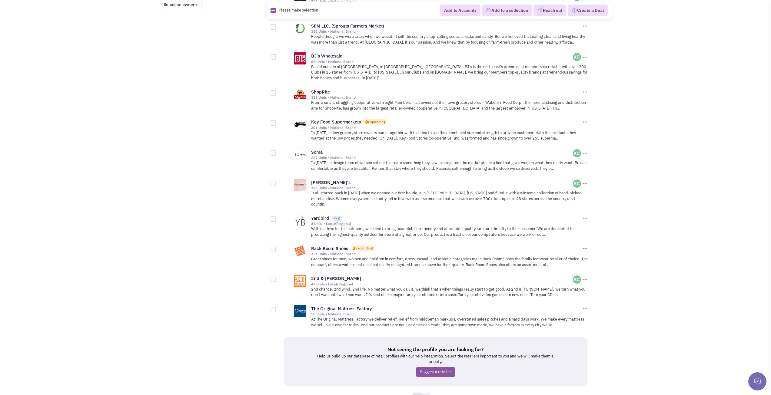
click at [425, 393] on link "6" at bounding box center [425, 397] width 9 height 9
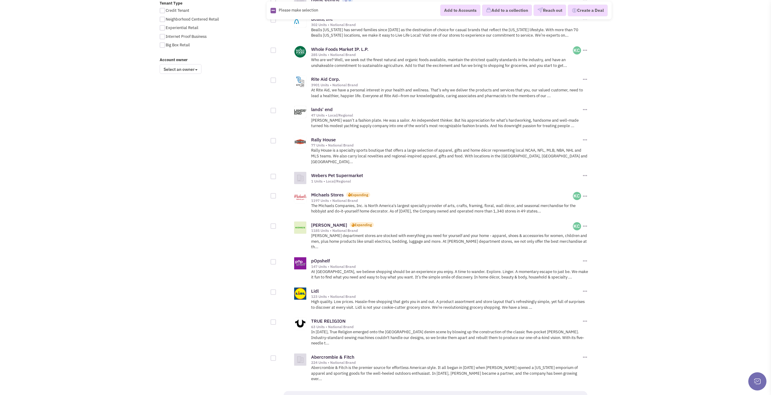
scroll to position [515, 0]
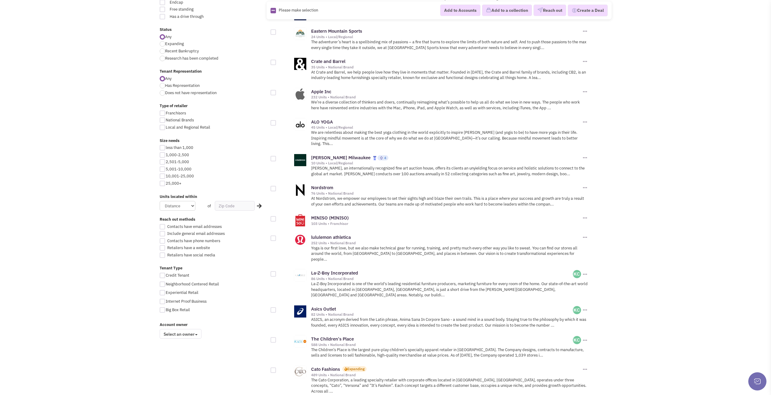
scroll to position [212, 0]
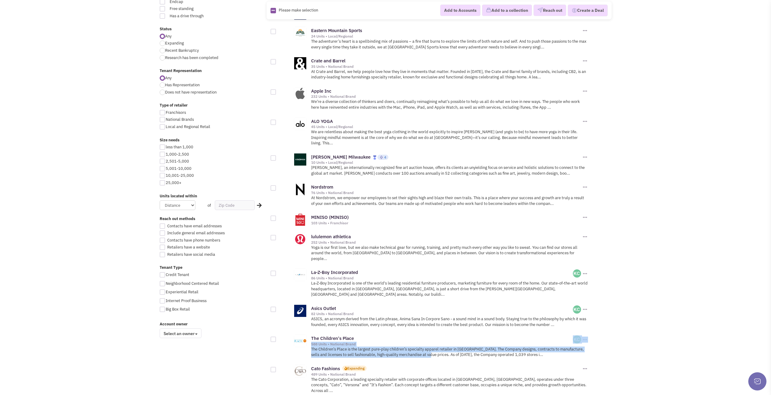
drag, startPoint x: 372, startPoint y: 319, endPoint x: 420, endPoint y: 341, distance: 53.5
click at [420, 341] on div "The Children's Place 588 Units • National Brand 0" at bounding box center [435, 346] width 305 height 30
click at [659, 329] on body "Browse Advanced Collections Cadences 0 Deals Activity Help-Center Calendar" at bounding box center [385, 259] width 771 height 943
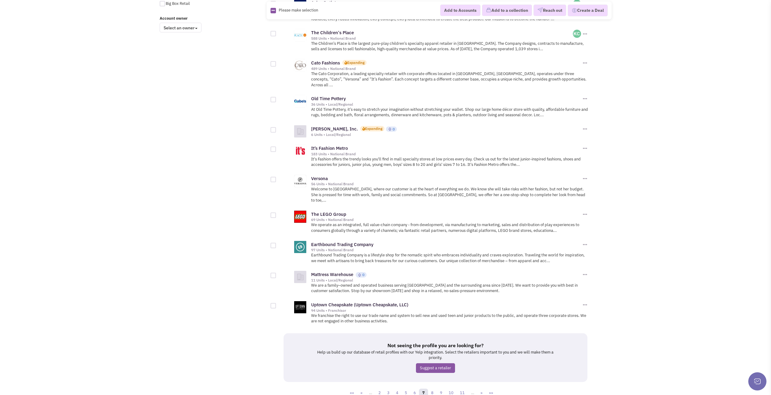
scroll to position [520, 0]
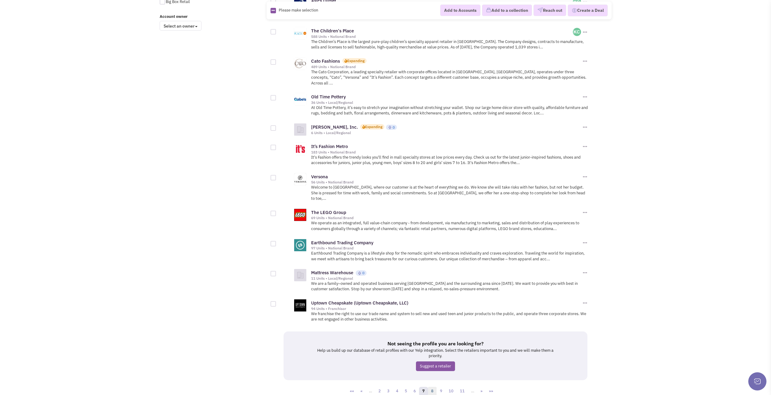
click at [434, 387] on link "8" at bounding box center [432, 391] width 9 height 9
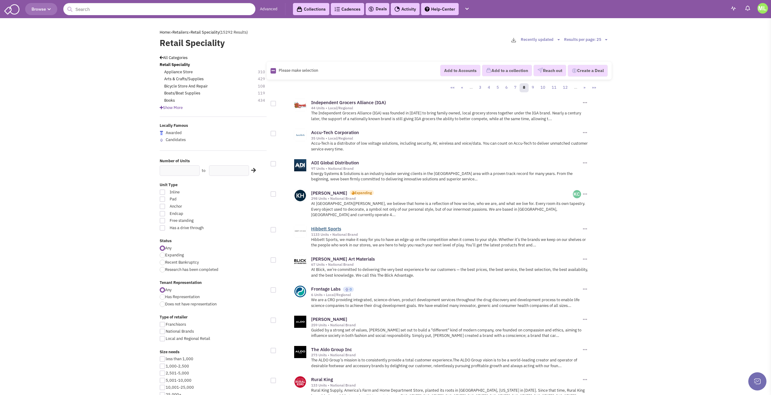
drag, startPoint x: 329, startPoint y: 225, endPoint x: 395, endPoint y: 245, distance: 69.4
drag, startPoint x: 395, startPoint y: 245, endPoint x: 727, endPoint y: 294, distance: 335.6
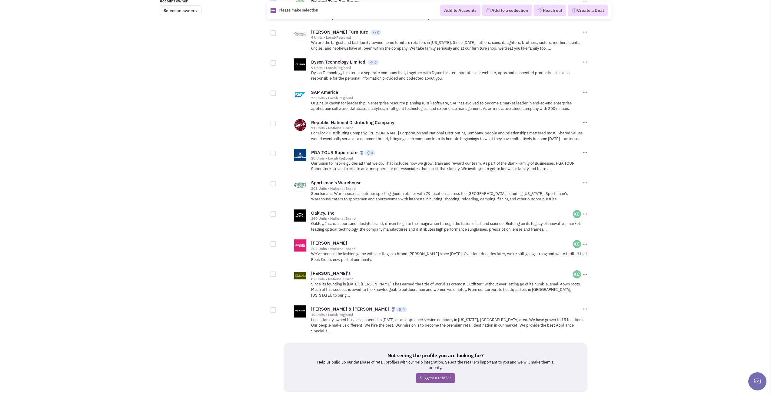
scroll to position [541, 0]
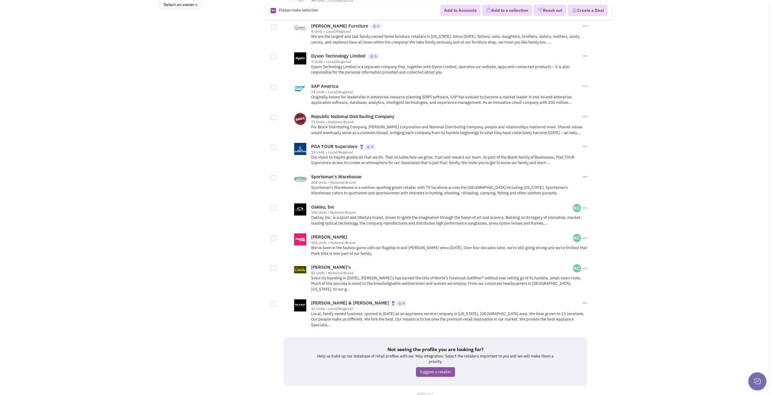
click at [427, 393] on link "9" at bounding box center [429, 397] width 9 height 9
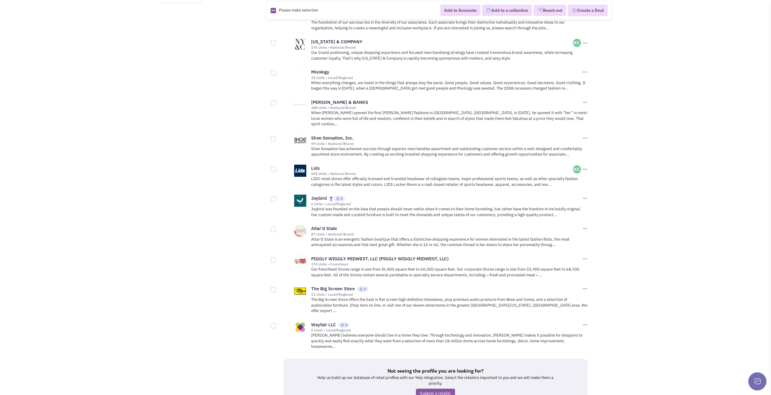
scroll to position [552, 0]
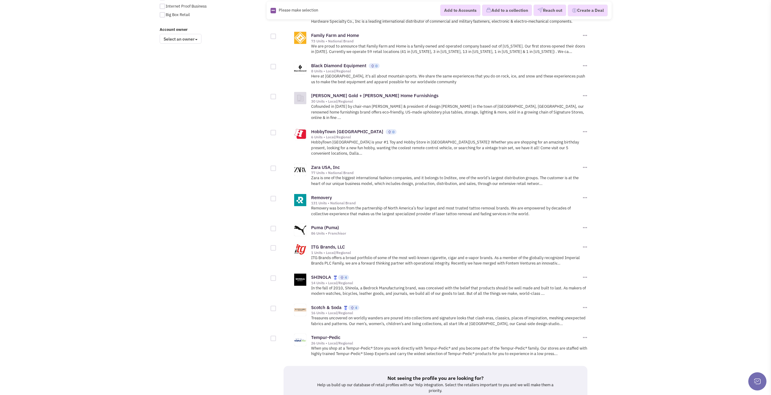
scroll to position [536, 0]
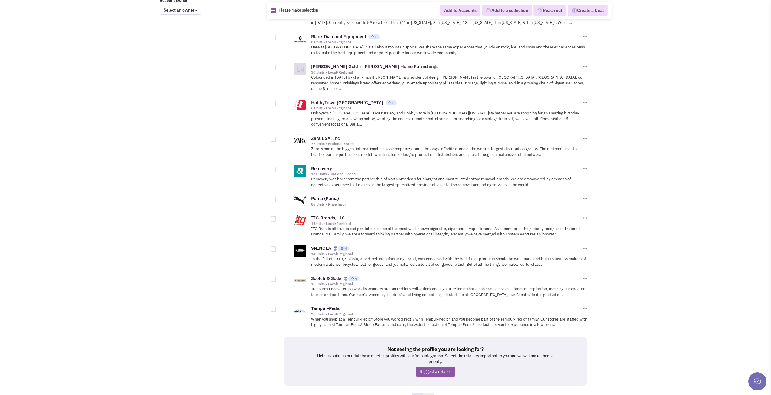
click at [428, 393] on link "11" at bounding box center [429, 397] width 12 height 9
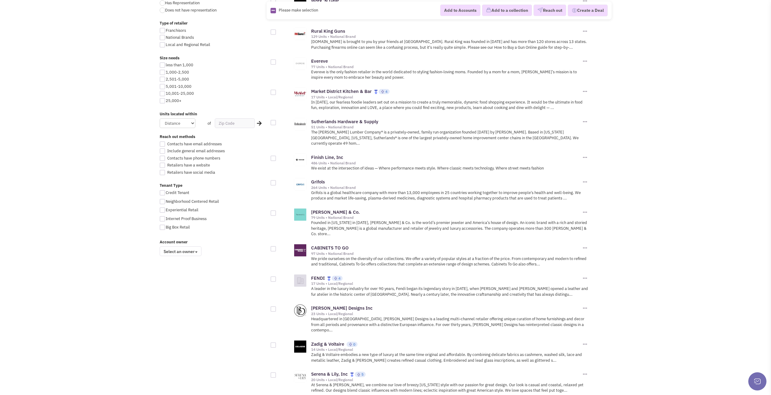
scroll to position [333, 0]
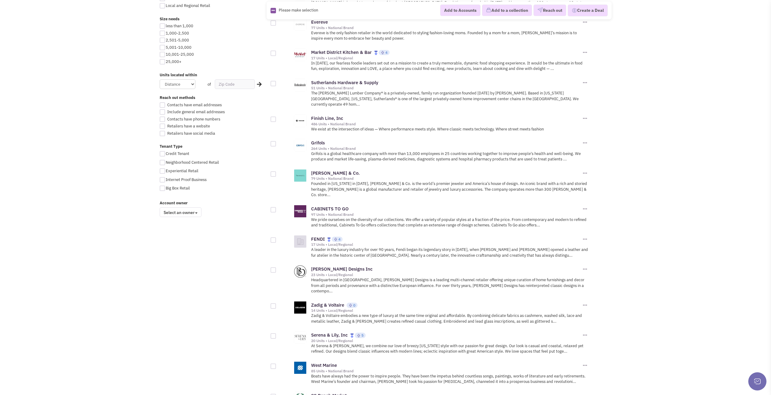
drag, startPoint x: 324, startPoint y: 250, endPoint x: 703, endPoint y: 278, distance: 380.0
click at [703, 278] on body "Browse Advanced Collections Cadences 0 Deals Activity Help-Center Calendar" at bounding box center [385, 163] width 771 height 993
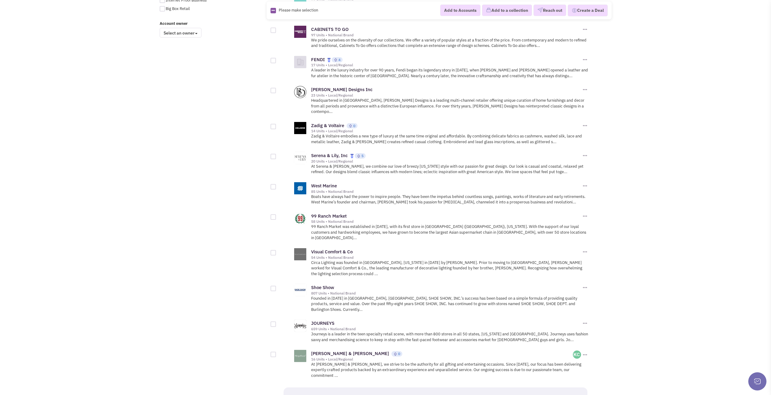
scroll to position [547, 0]
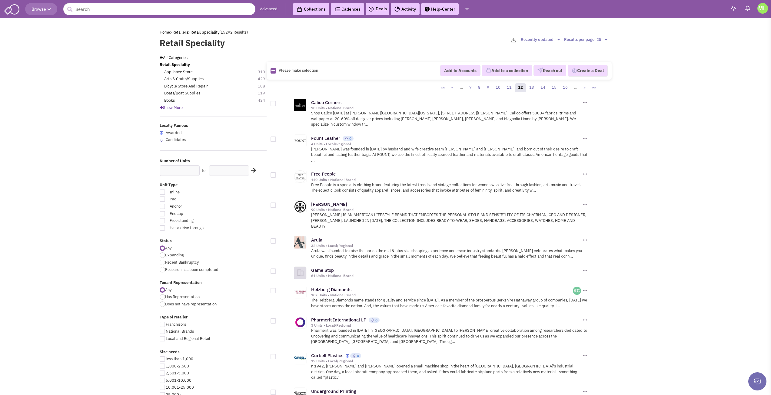
drag, startPoint x: 323, startPoint y: 135, endPoint x: 708, endPoint y: 228, distance: 396.3
drag, startPoint x: 331, startPoint y: 128, endPoint x: 331, endPoint y: 133, distance: 4.9
drag, startPoint x: 331, startPoint y: 133, endPoint x: 580, endPoint y: 192, distance: 255.9
click at [555, 197] on div "Tory Burch 90 Units • National Brand Add to Accounts" at bounding box center [435, 215] width 305 height 36
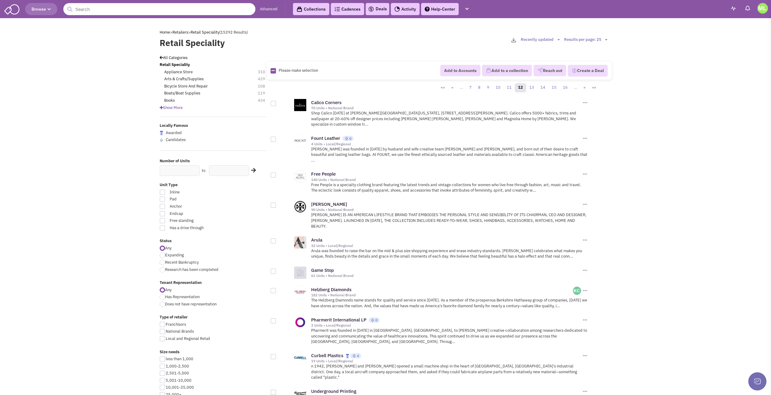
drag, startPoint x: 700, startPoint y: 199, endPoint x: 714, endPoint y: 195, distance: 14.6
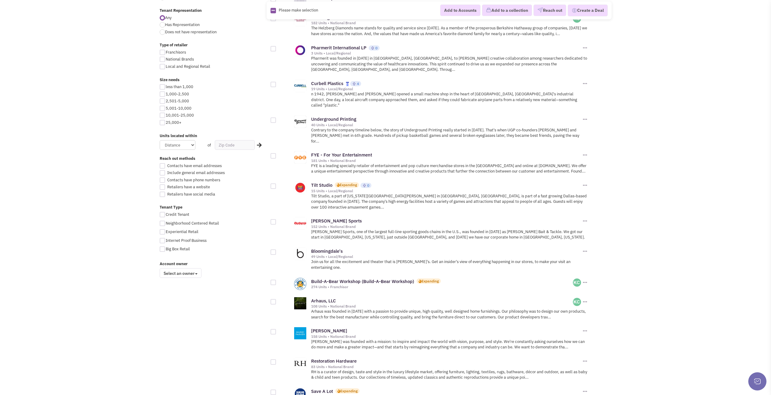
scroll to position [273, 0]
drag, startPoint x: 344, startPoint y: 330, endPoint x: 336, endPoint y: 326, distance: 9.0
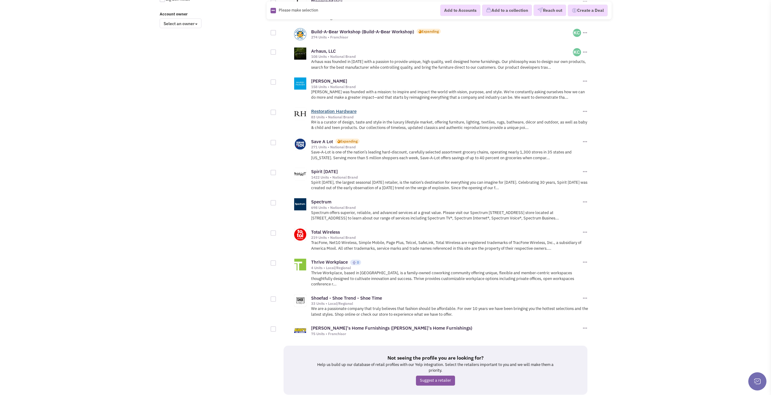
scroll to position [526, 0]
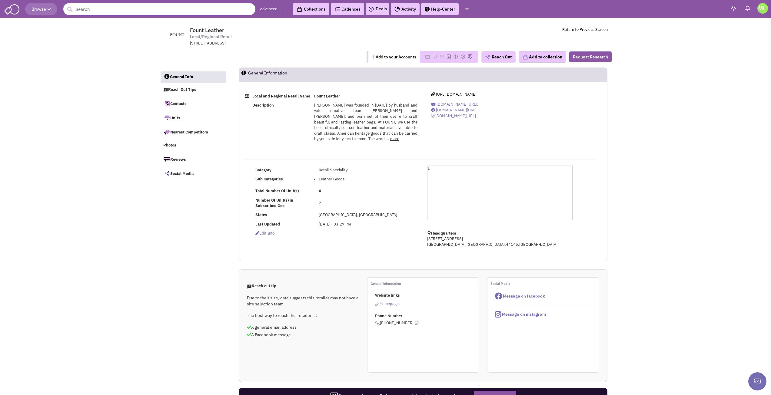
select select
click at [459, 95] on span "[URL][DOMAIN_NAME]" at bounding box center [456, 94] width 41 height 5
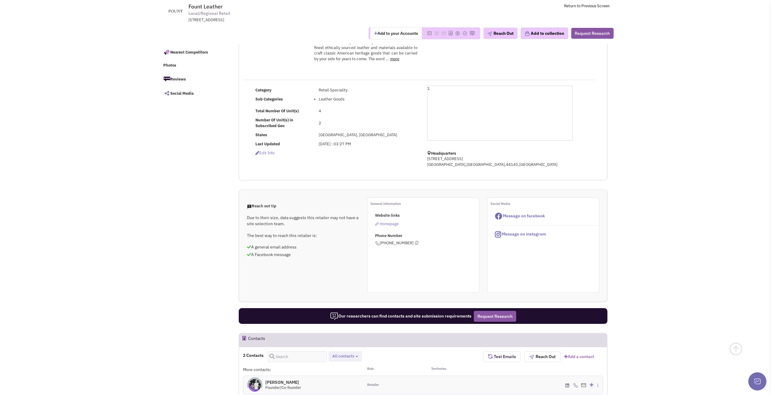
scroll to position [121, 0]
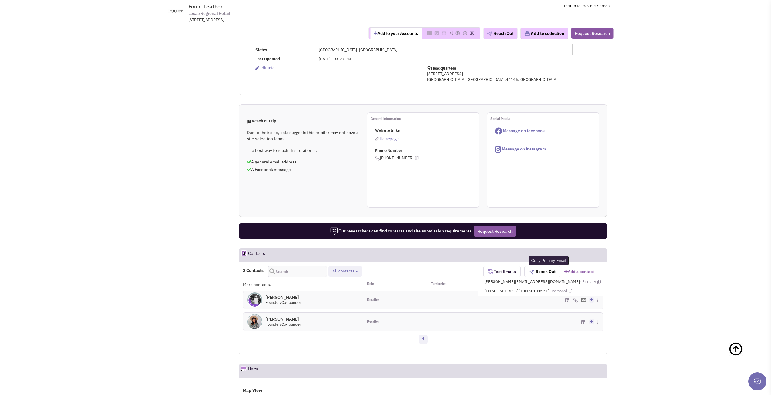
click at [597, 284] on icon at bounding box center [598, 282] width 3 height 4
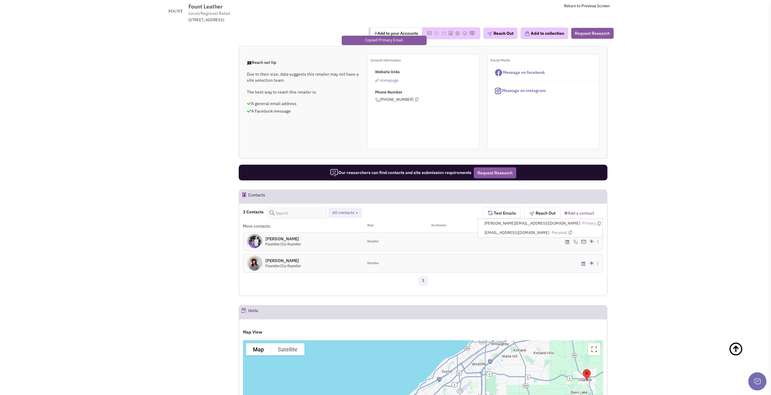
scroll to position [273, 0]
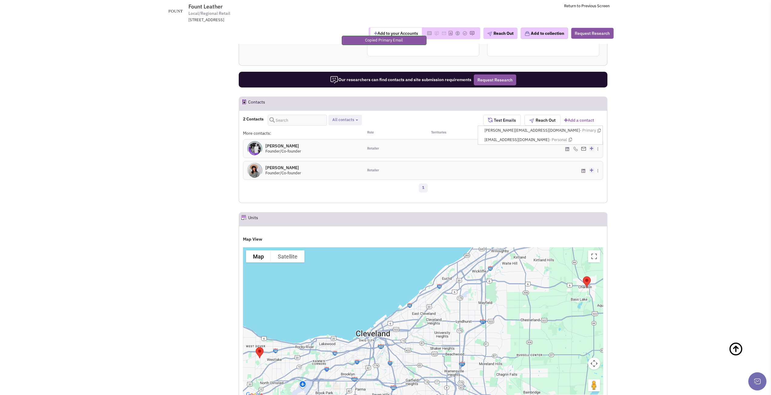
drag, startPoint x: 687, startPoint y: 288, endPoint x: 688, endPoint y: 332, distance: 43.6
click at [680, 347] on body "Browse Advanced Collections Cadences 0 Deals Activity Help-Center Calendar" at bounding box center [385, 375] width 771 height 1297
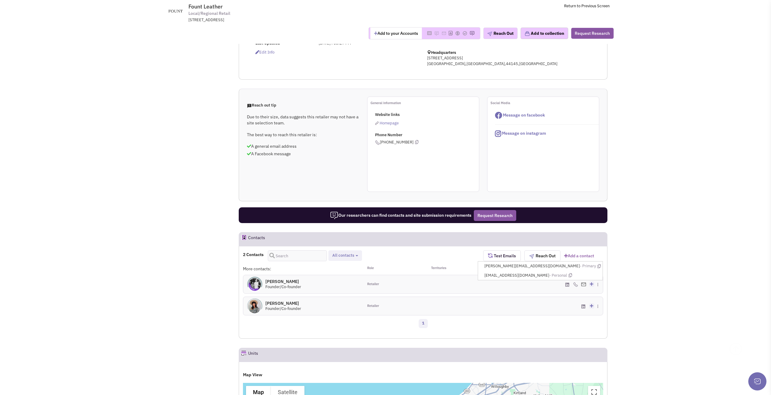
scroll to position [151, 0]
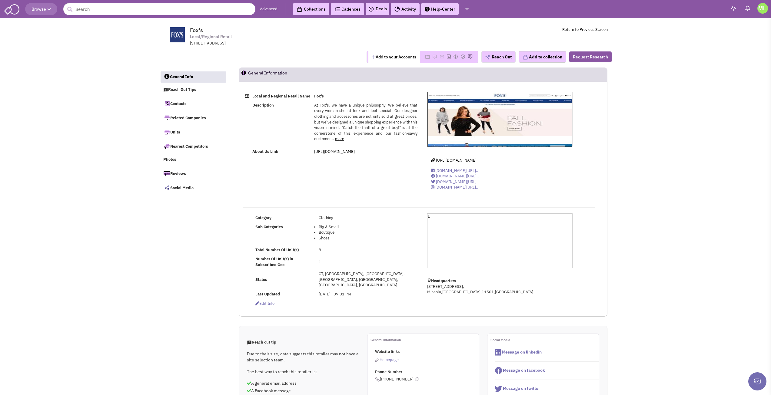
select select
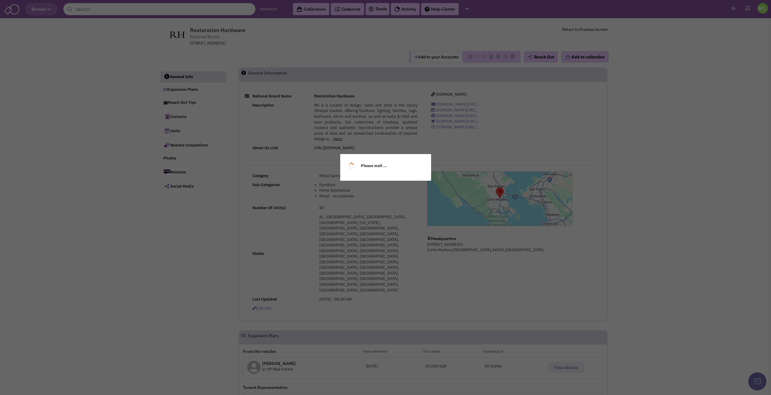
select select
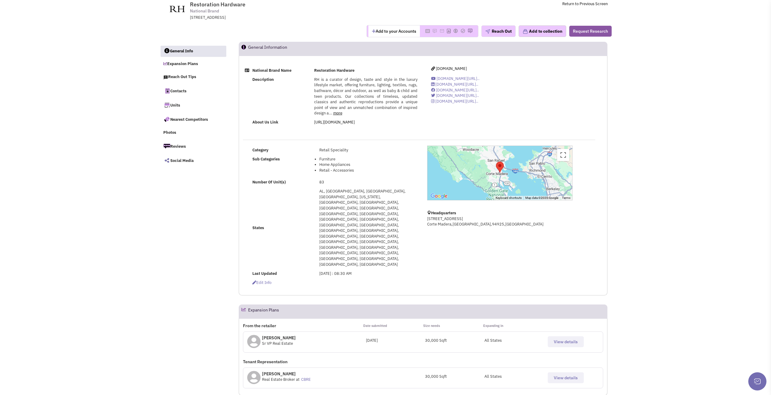
scroll to position [30, 0]
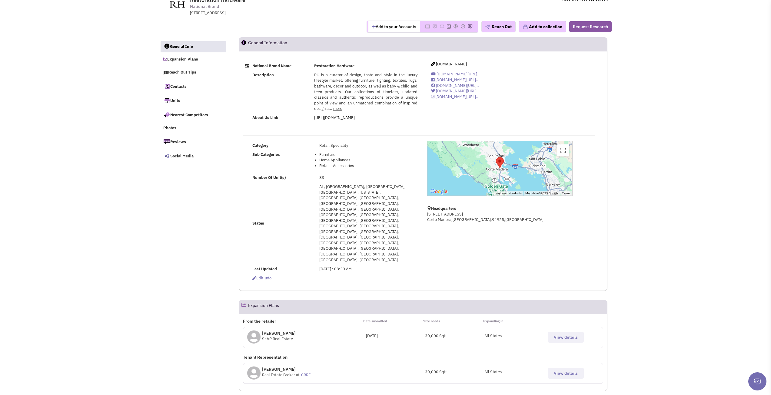
select select
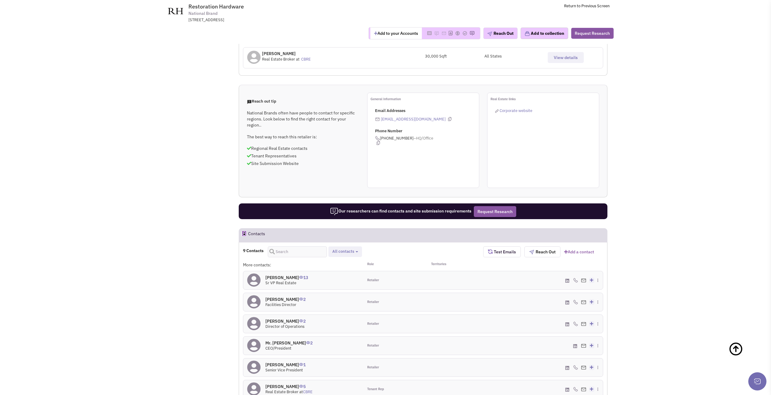
scroll to position [363, 0]
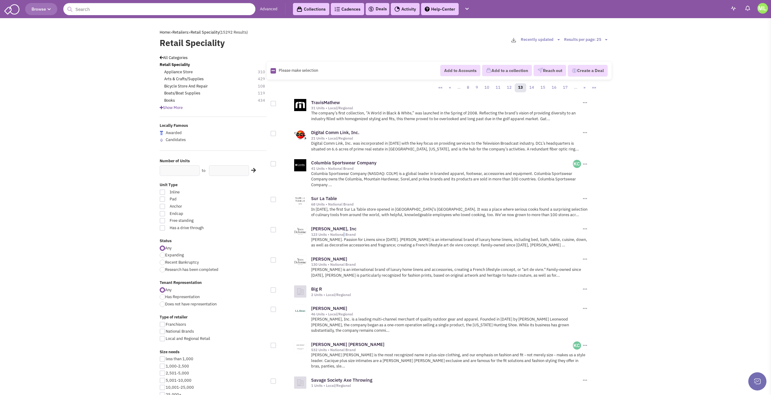
drag, startPoint x: 328, startPoint y: 231, endPoint x: 345, endPoint y: 234, distance: 17.3
click at [345, 234] on div "123 Units • National Brand" at bounding box center [446, 234] width 270 height 5
drag, startPoint x: 334, startPoint y: 227, endPoint x: 682, endPoint y: 274, distance: 351.1
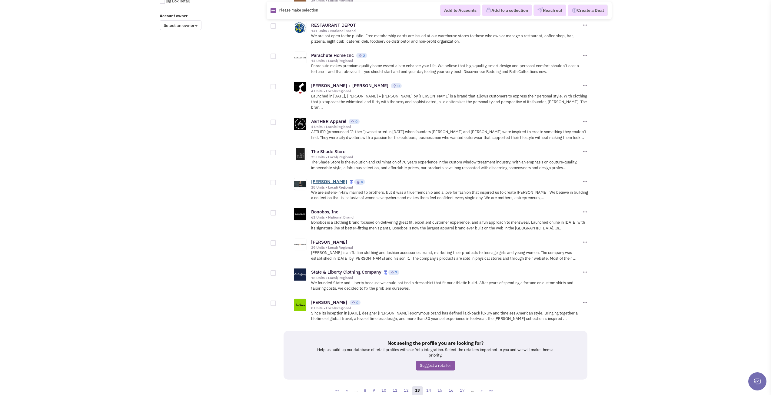
scroll to position [526, 0]
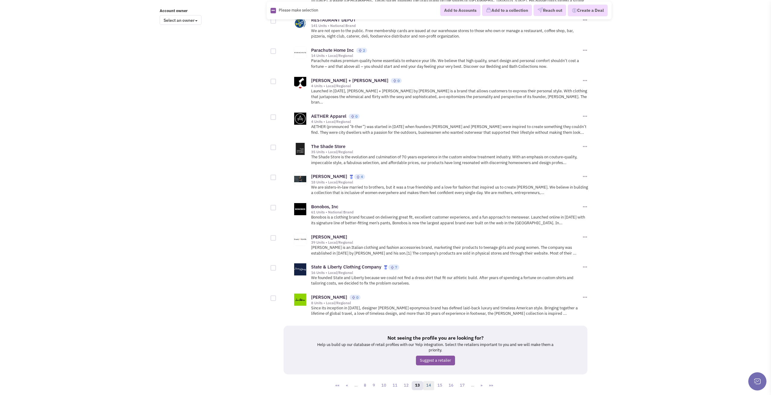
click at [429, 381] on link "14" at bounding box center [429, 385] width 12 height 9
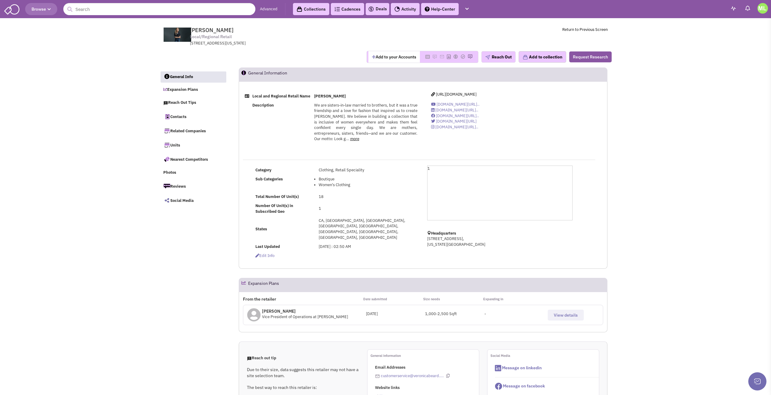
select select
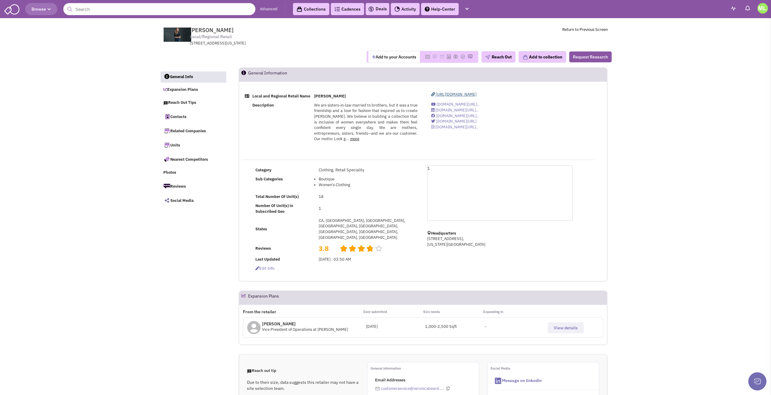
click at [476, 95] on span "[URL][DOMAIN_NAME]" at bounding box center [456, 94] width 41 height 5
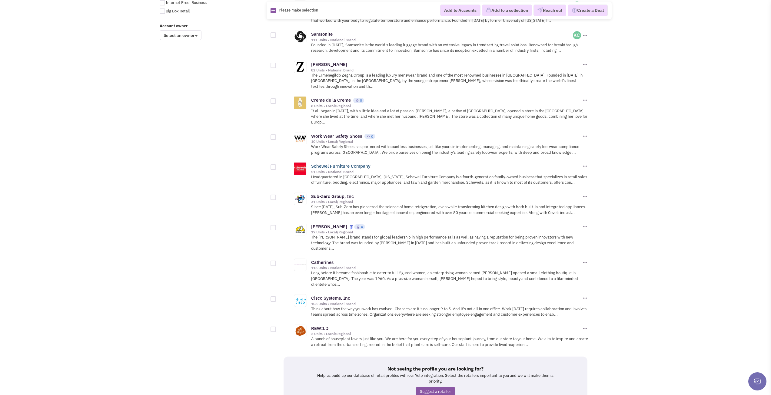
scroll to position [536, 0]
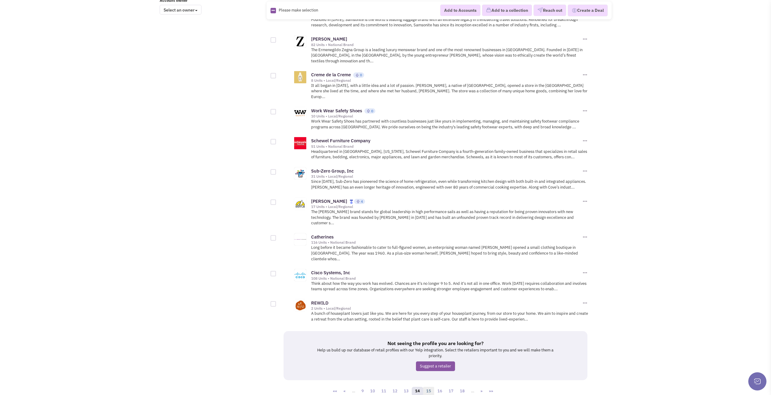
click at [427, 387] on link "15" at bounding box center [429, 391] width 12 height 9
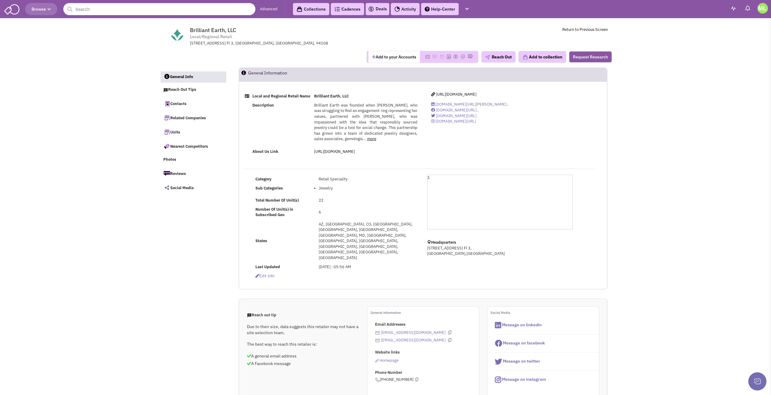
select select
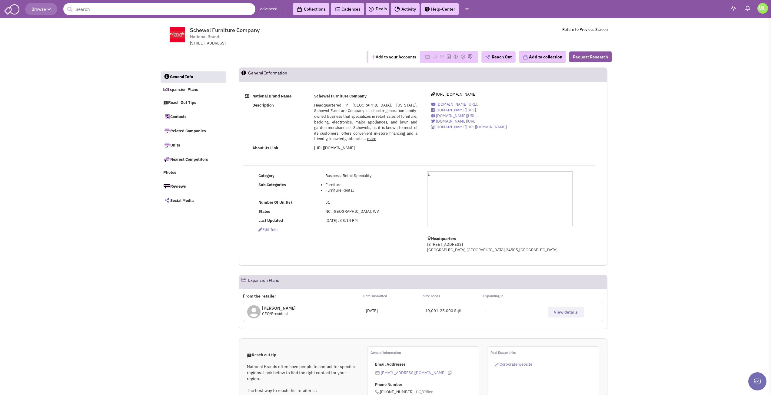
select select
click at [373, 138] on link "more" at bounding box center [371, 138] width 9 height 5
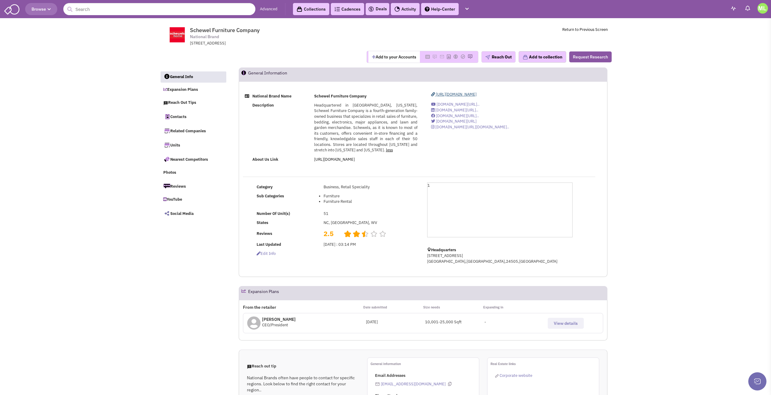
click at [452, 93] on span "https://www.schewels.com/" at bounding box center [456, 94] width 41 height 5
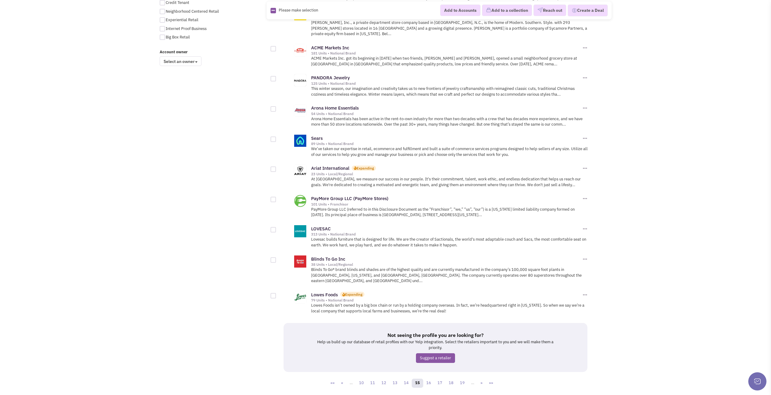
scroll to position [485, 0]
click at [429, 379] on link "16" at bounding box center [429, 383] width 12 height 9
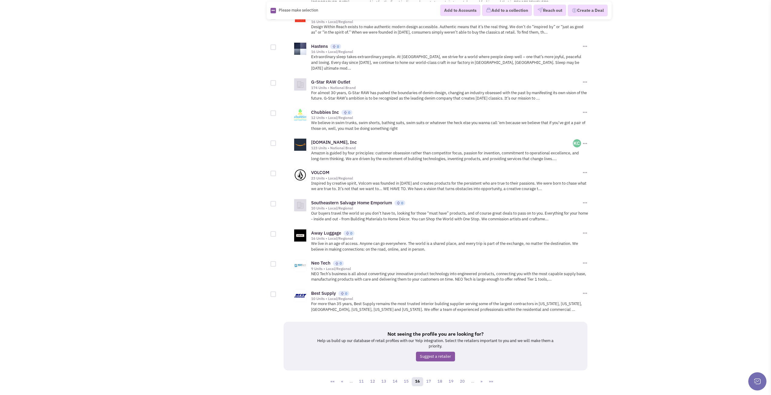
scroll to position [552, 0]
click at [432, 376] on link "17" at bounding box center [429, 380] width 12 height 9
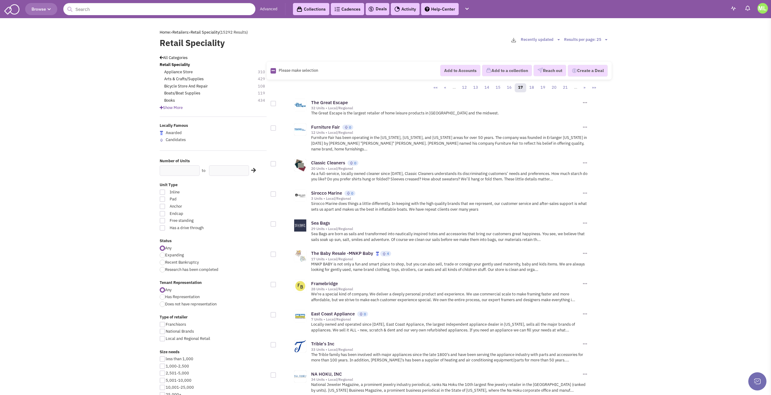
drag, startPoint x: 321, startPoint y: 220, endPoint x: 700, endPoint y: 266, distance: 381.4
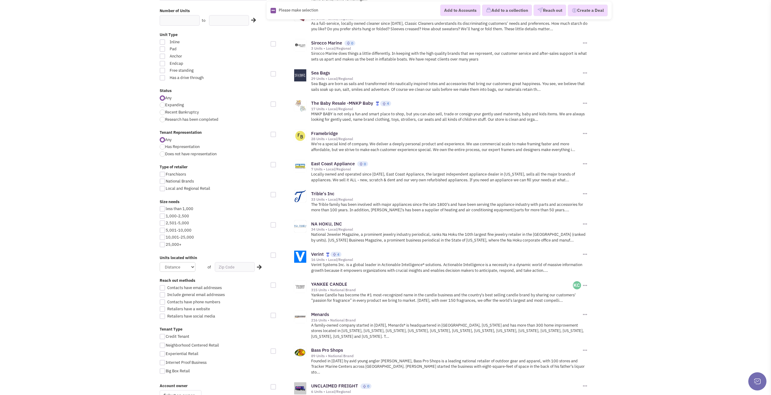
scroll to position [151, 0]
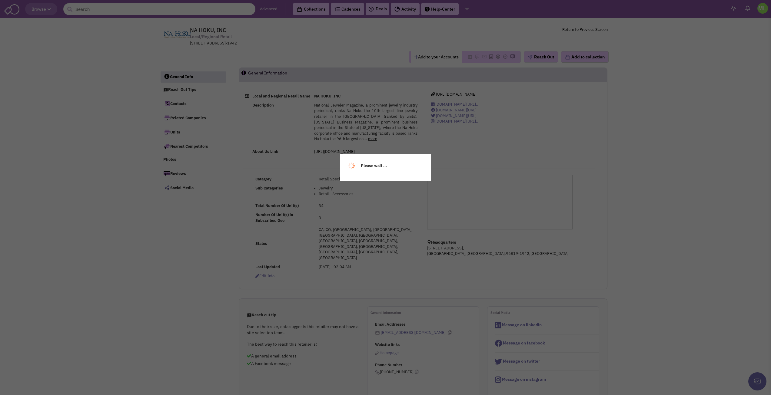
select select
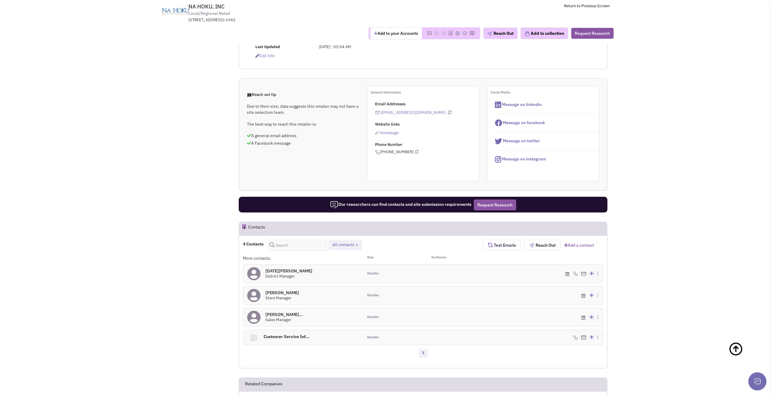
scroll to position [242, 0]
